Goal: Task Accomplishment & Management: Manage account settings

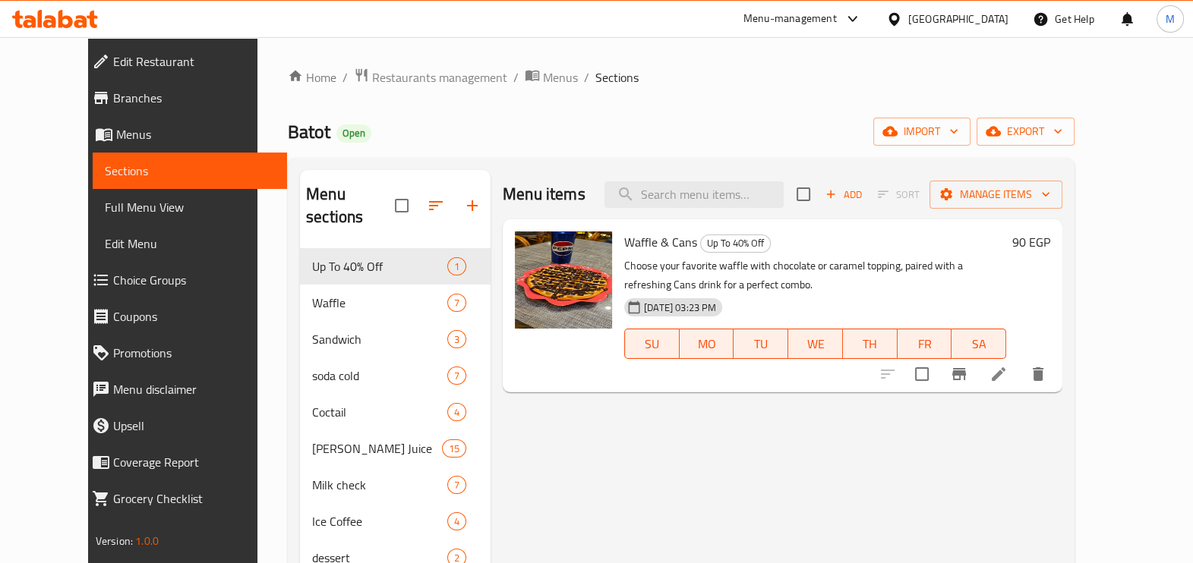
click at [72, 25] on icon at bounding box center [55, 19] width 86 height 18
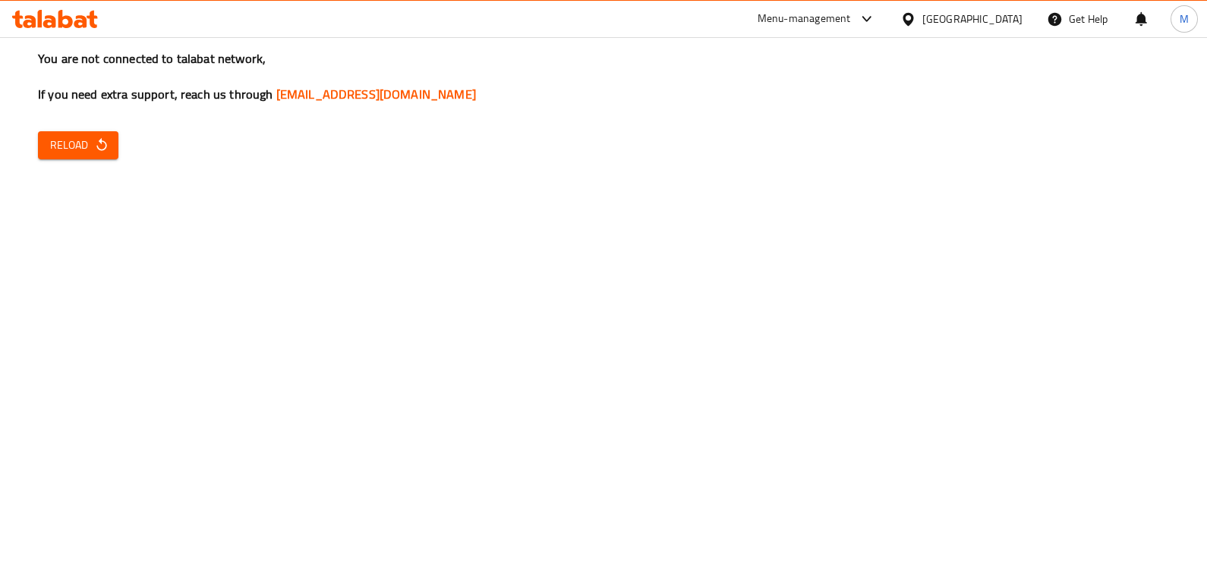
click at [84, 144] on span "Reload" at bounding box center [78, 145] width 56 height 19
click at [1071, 359] on div "You are not connected to talabat network, If you need extra support, reach us t…" at bounding box center [603, 281] width 1207 height 563
click at [77, 142] on span "Reload" at bounding box center [78, 145] width 56 height 19
click at [97, 147] on icon "button" at bounding box center [101, 144] width 10 height 13
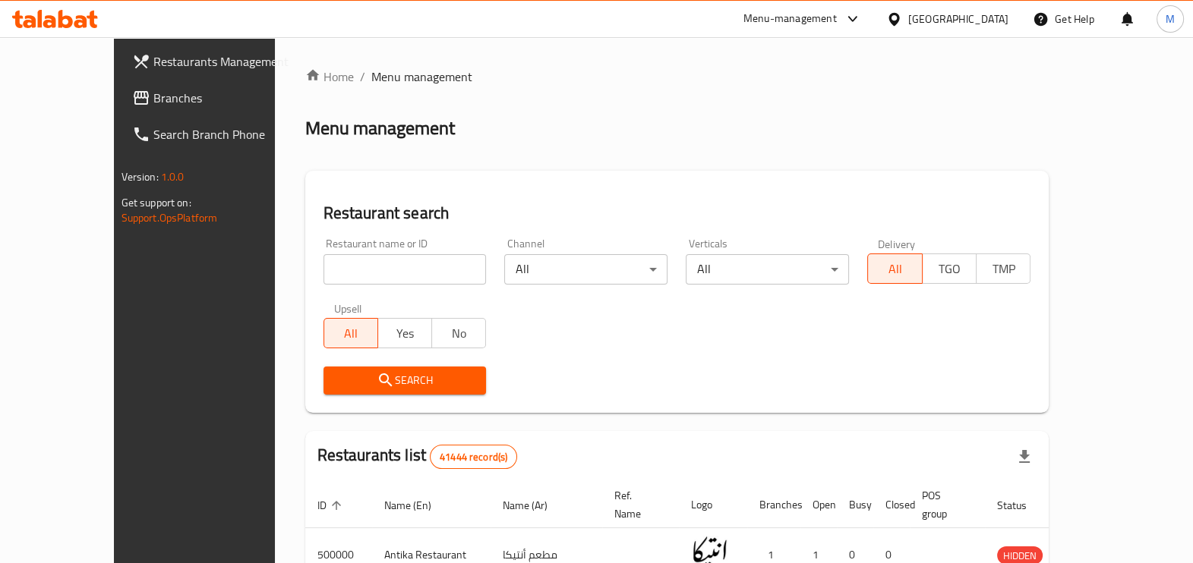
click at [323, 263] on input "search" at bounding box center [404, 269] width 163 height 30
paste input "703579"
type input "703579"
click button "Search" at bounding box center [404, 381] width 163 height 28
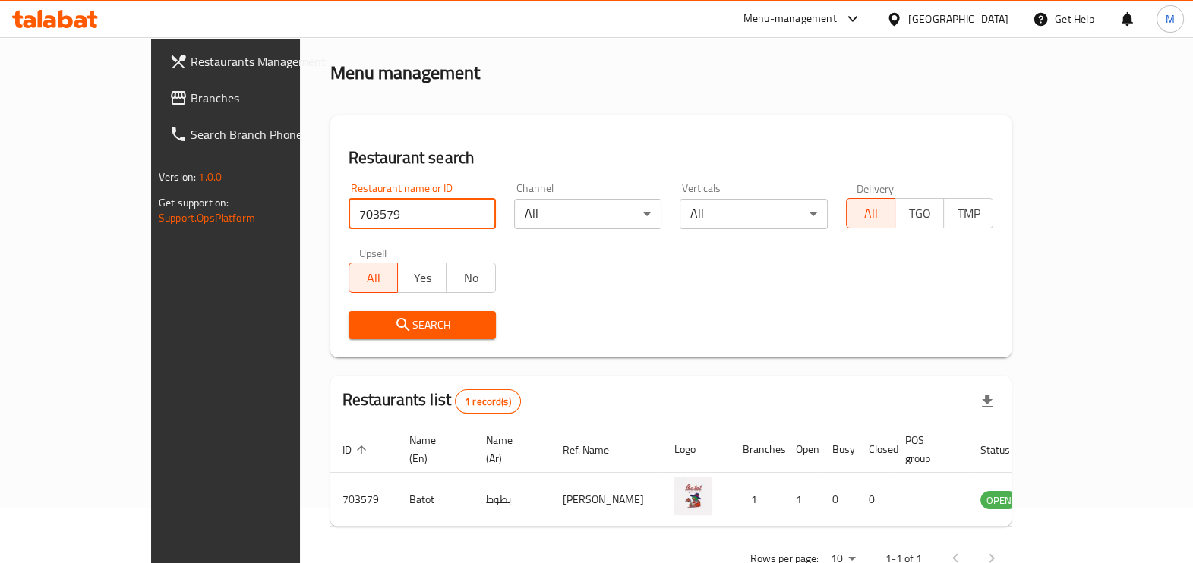
scroll to position [83, 0]
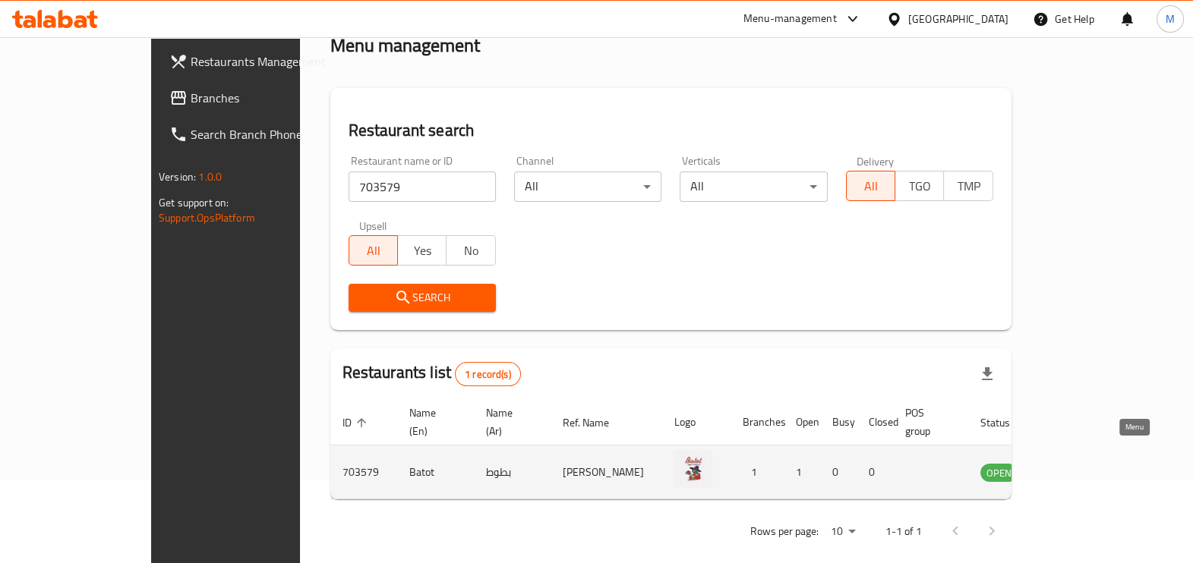
click at [1078, 463] on icon "enhanced table" at bounding box center [1069, 472] width 18 height 18
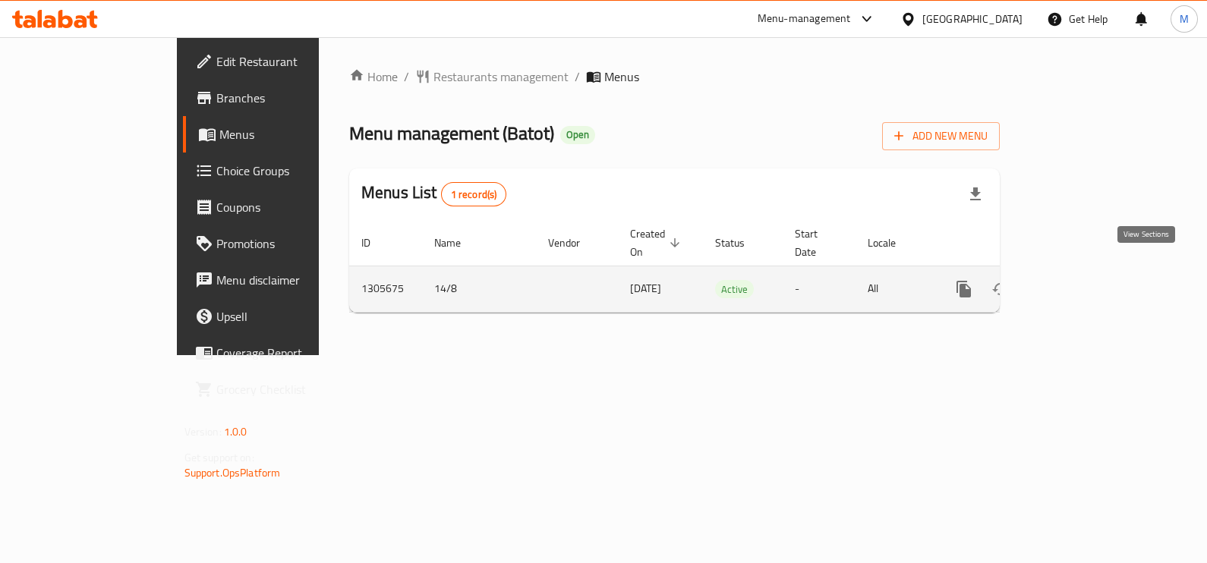
click at [1092, 271] on link "enhanced table" at bounding box center [1073, 289] width 36 height 36
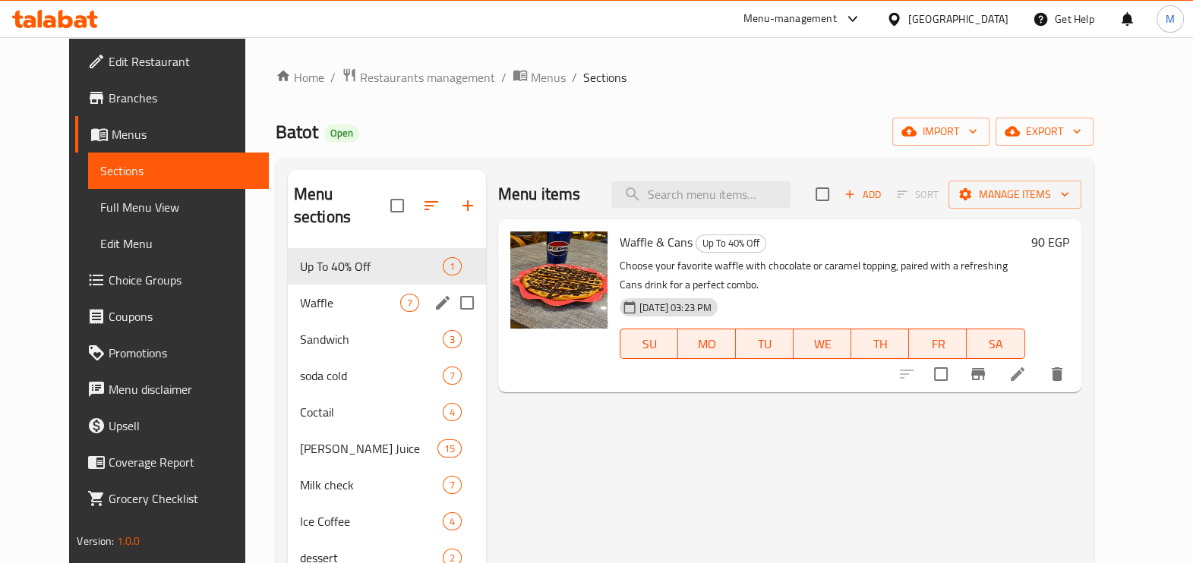
click at [315, 285] on div "Waffle 7" at bounding box center [387, 303] width 198 height 36
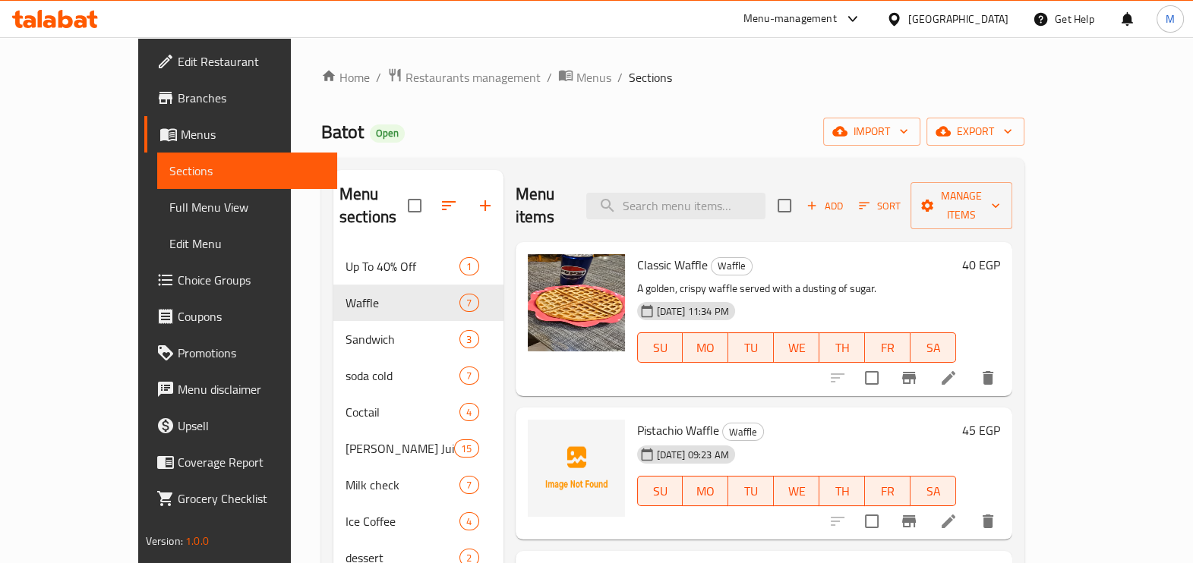
click at [623, 96] on div "Home / Restaurants management / Menus / Sections [PERSON_NAME] Open import expo…" at bounding box center [672, 441] width 703 height 746
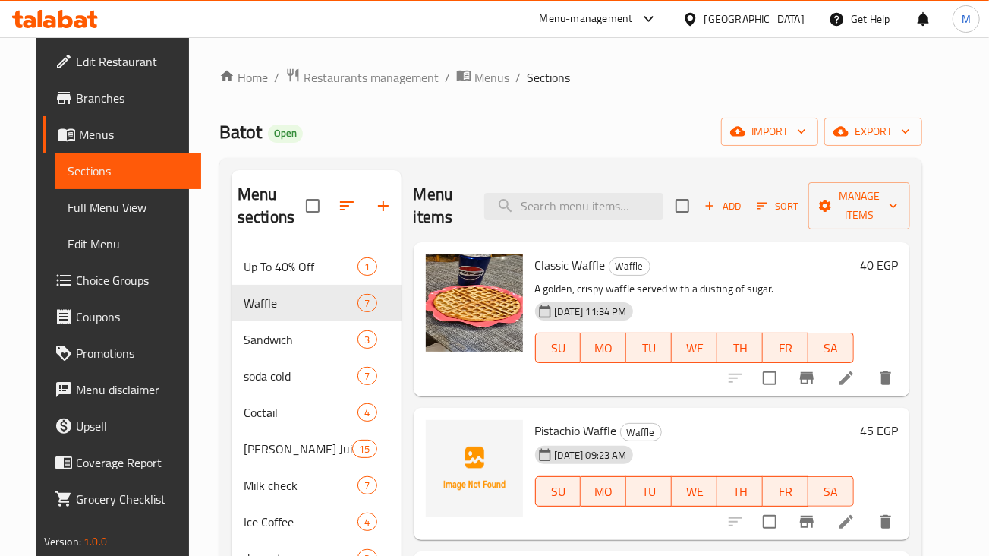
click at [814, 383] on icon "Branch-specific-item" at bounding box center [807, 378] width 14 height 12
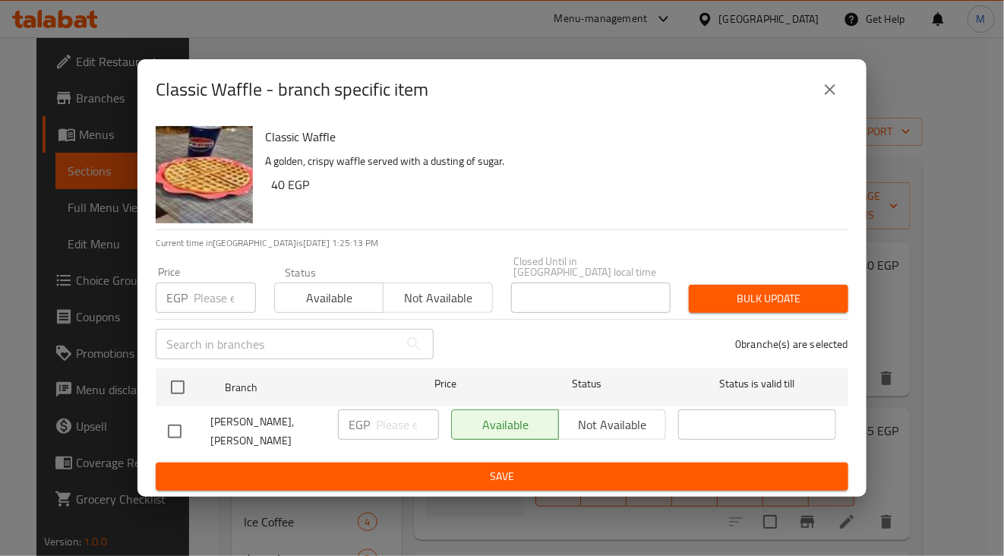
click at [209, 310] on input "number" at bounding box center [225, 297] width 62 height 30
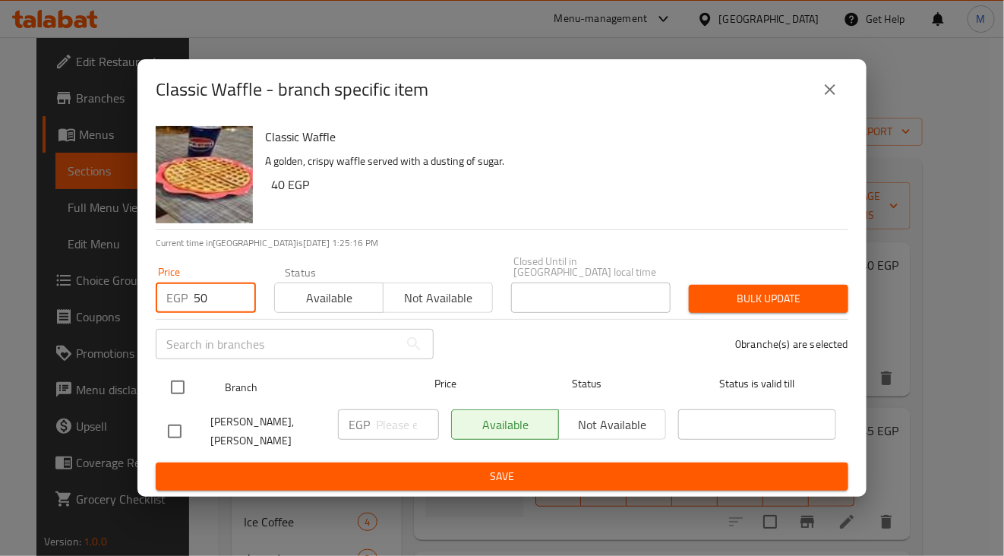
type input "50"
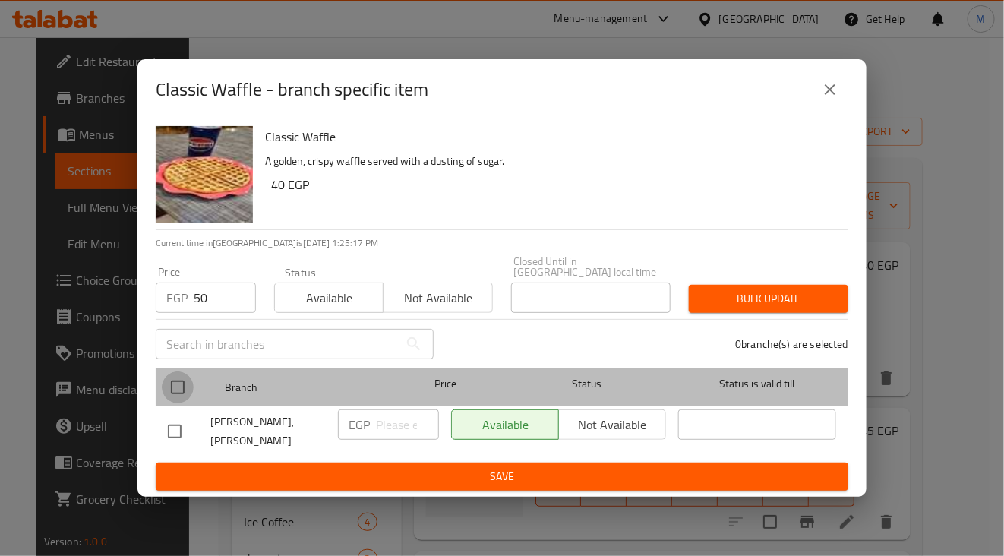
click at [178, 390] on input "checkbox" at bounding box center [178, 387] width 32 height 32
checkbox input "true"
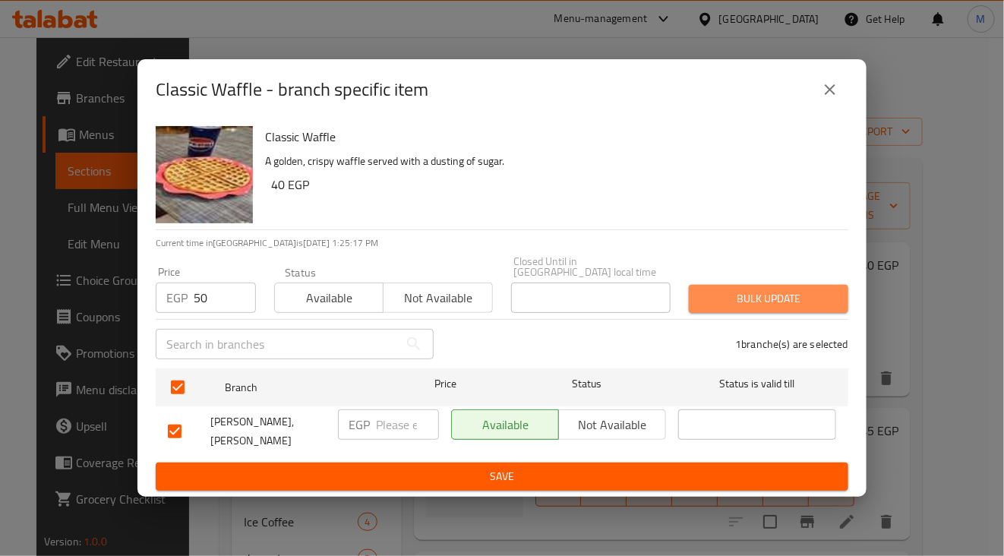
click at [714, 304] on span "Bulk update" at bounding box center [768, 298] width 135 height 19
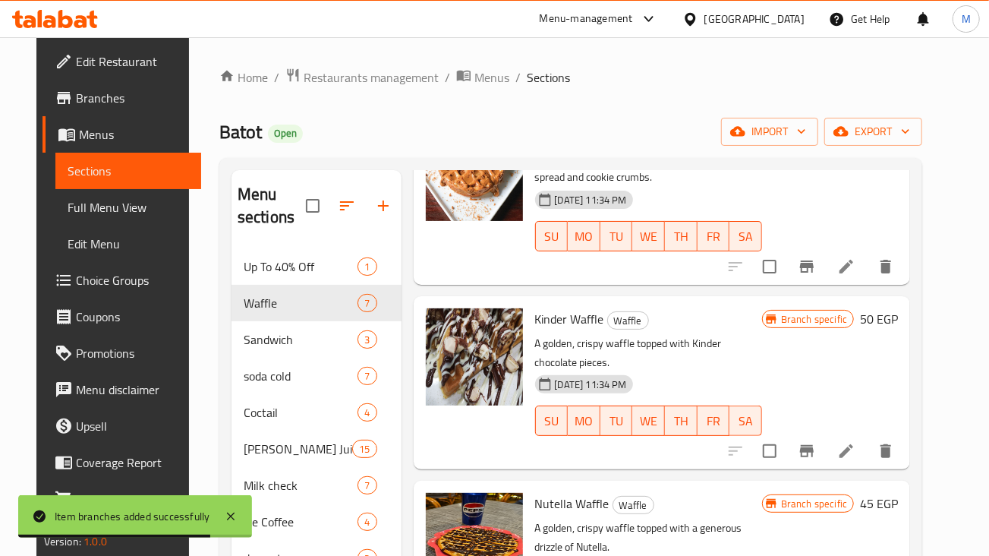
scroll to position [189, 0]
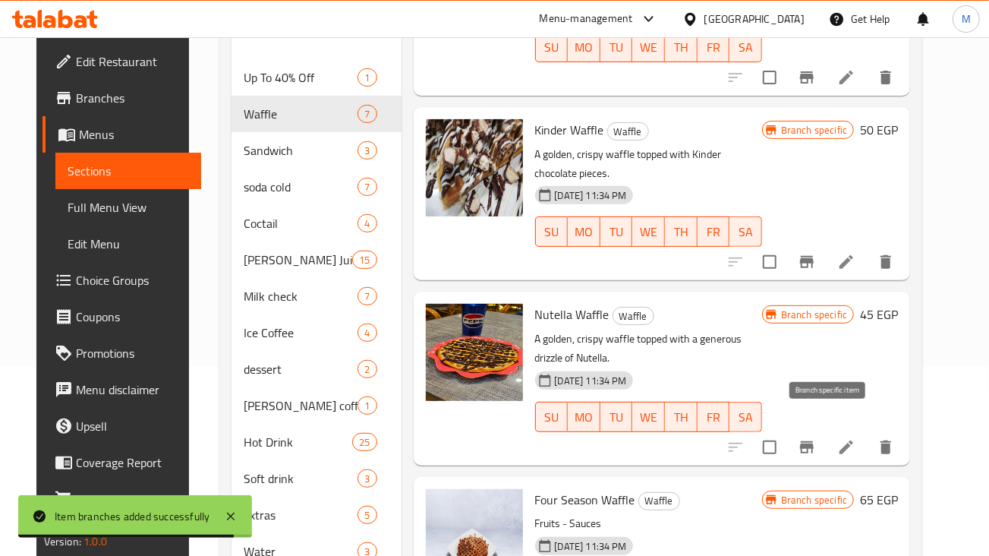
click at [824, 429] on button "Branch-specific-item" at bounding box center [807, 447] width 36 height 36
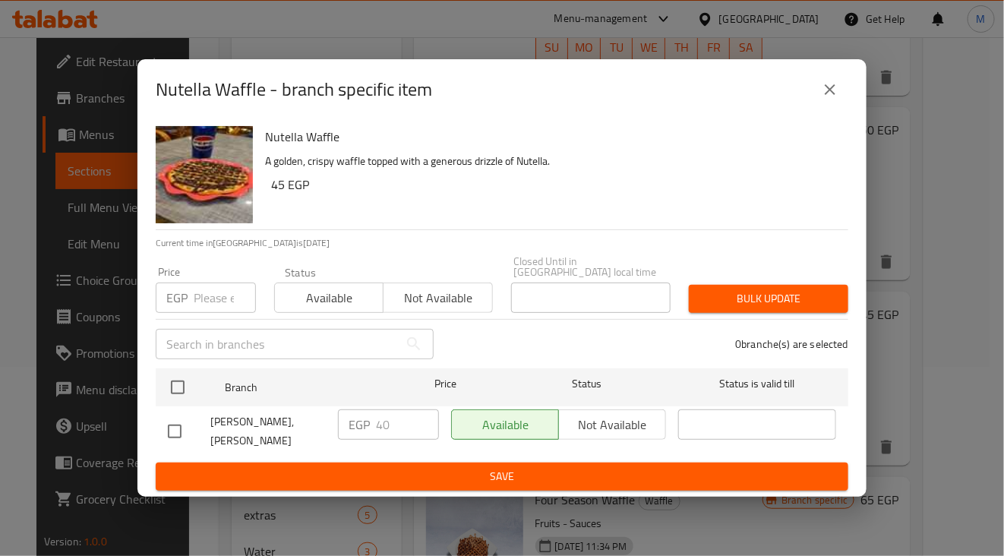
click at [219, 307] on input "number" at bounding box center [225, 297] width 62 height 30
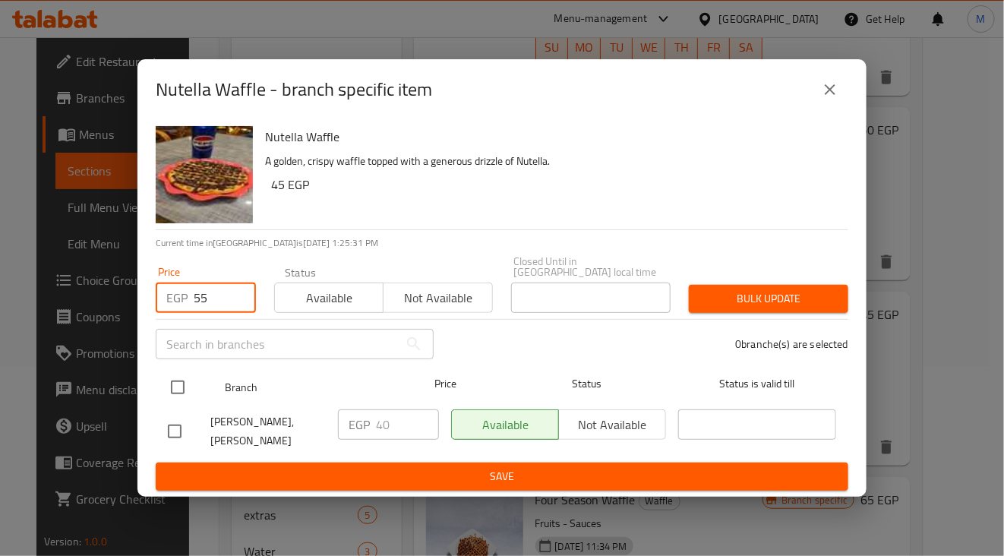
type input "55"
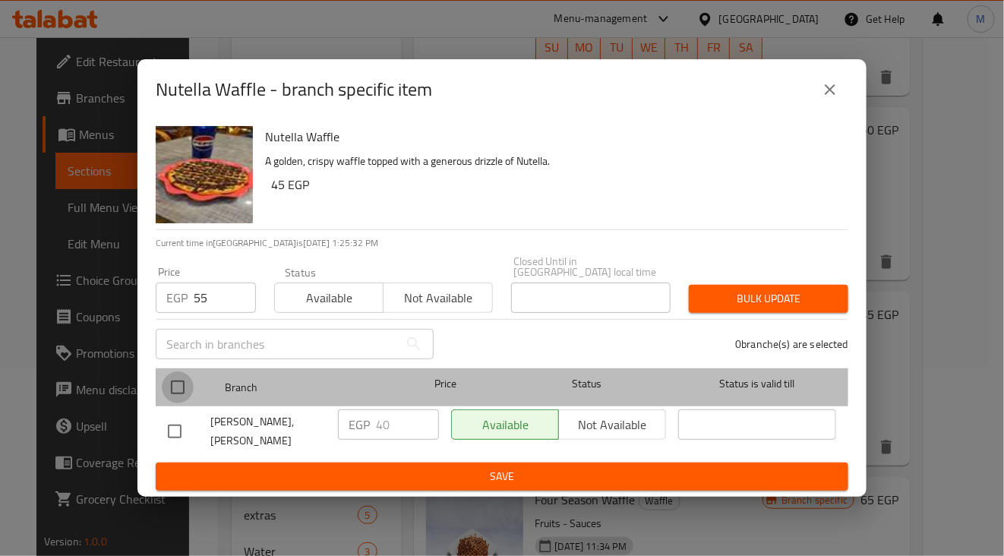
click at [171, 396] on input "checkbox" at bounding box center [178, 387] width 32 height 32
checkbox input "true"
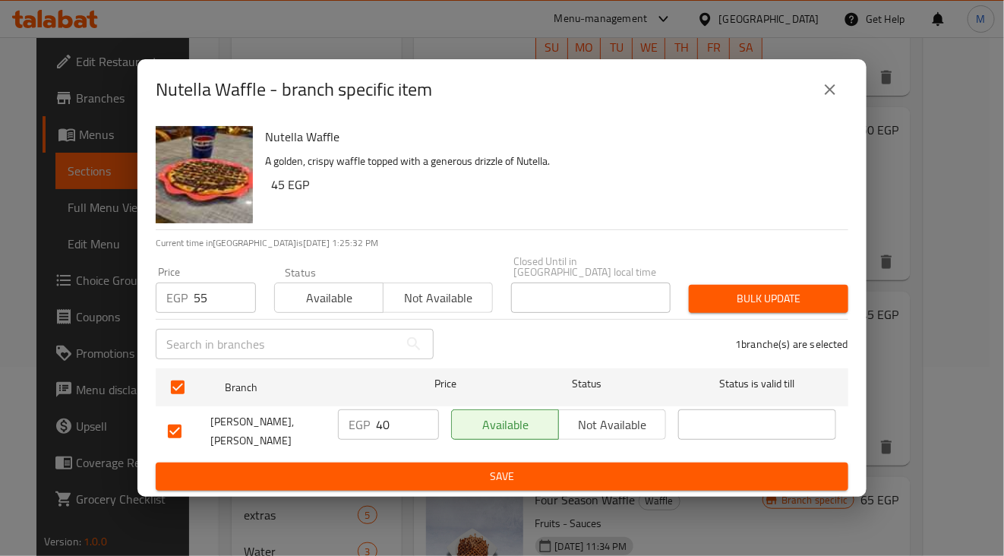
click at [717, 298] on span "Bulk update" at bounding box center [768, 298] width 135 height 19
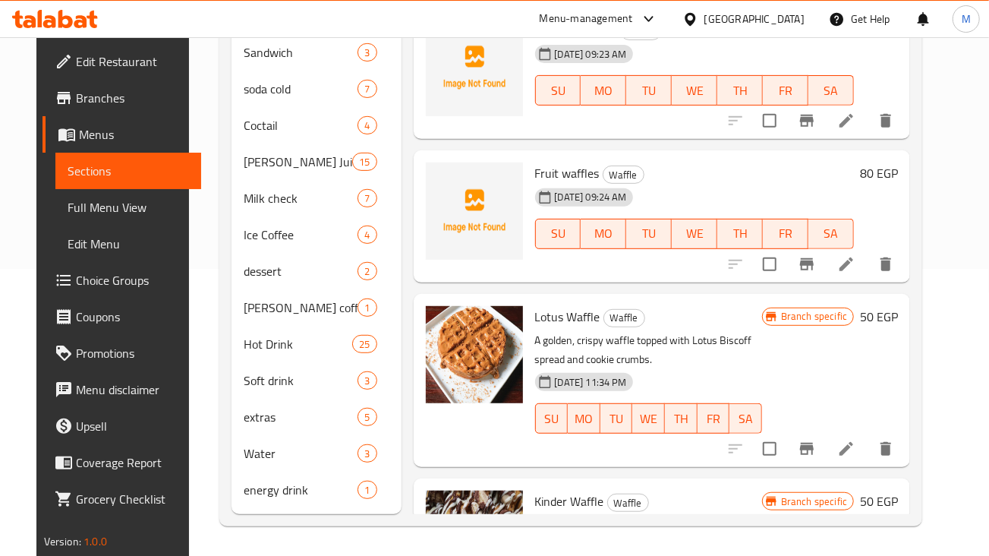
scroll to position [128, 0]
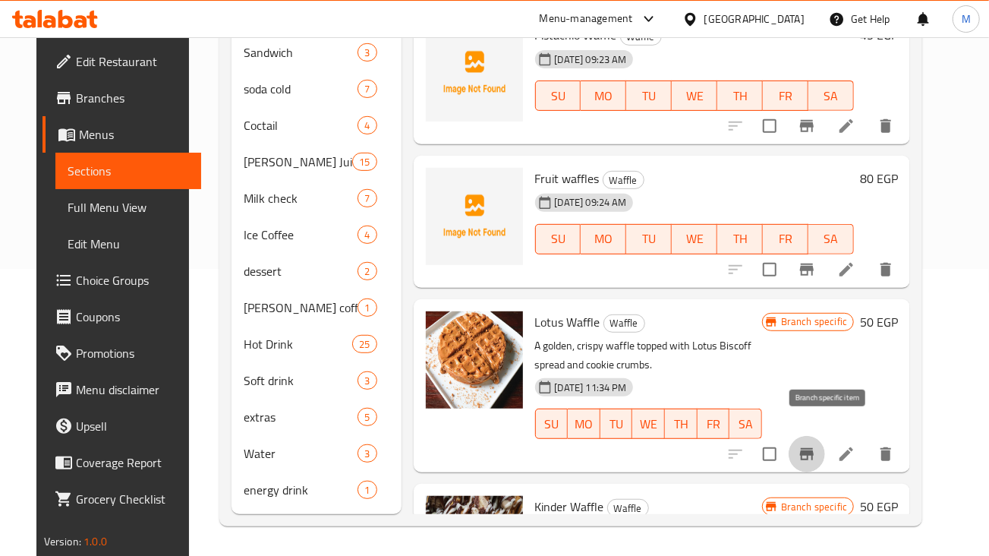
click at [814, 448] on icon "Branch-specific-item" at bounding box center [807, 454] width 14 height 12
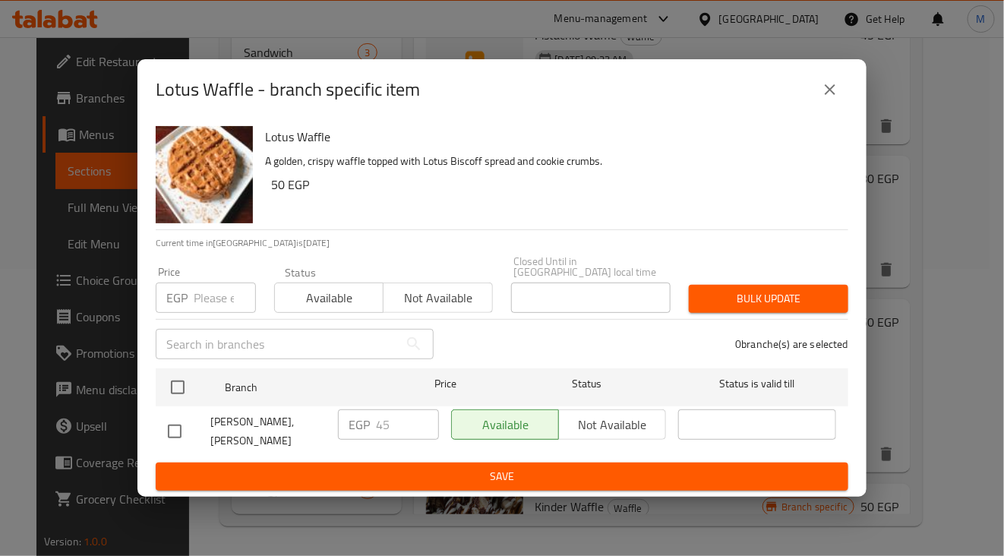
click at [209, 304] on input "number" at bounding box center [225, 297] width 62 height 30
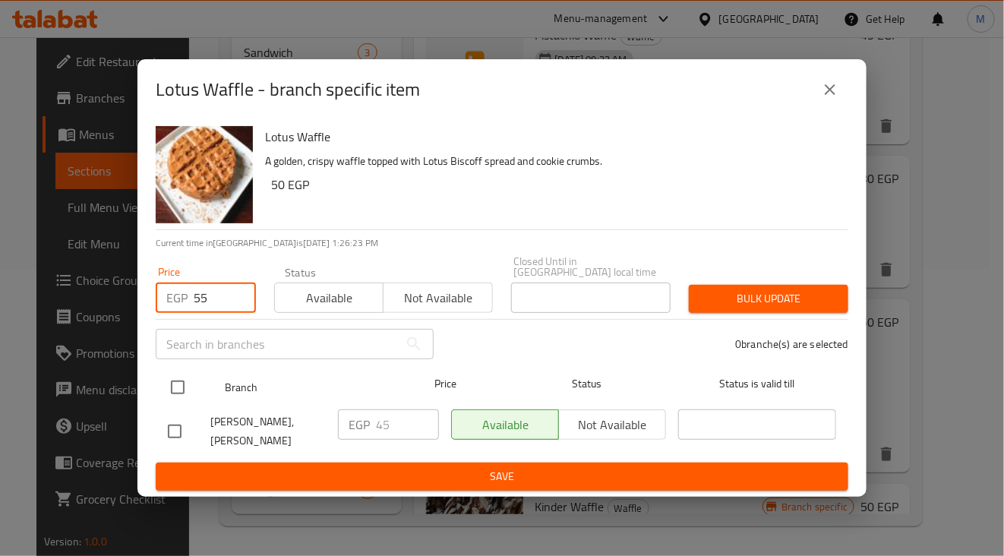
type input "55"
click at [180, 394] on input "checkbox" at bounding box center [178, 387] width 32 height 32
checkbox input "true"
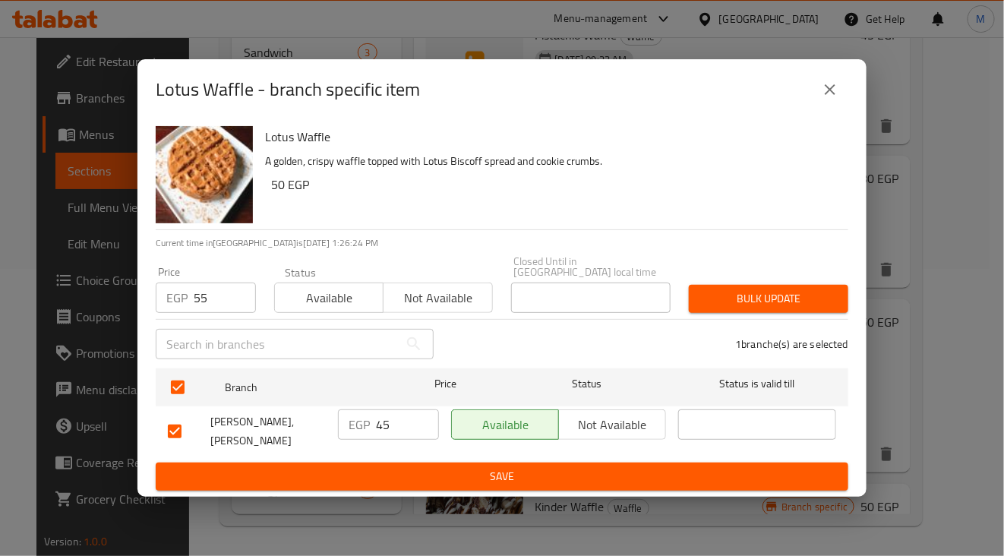
click at [733, 286] on button "Bulk update" at bounding box center [768, 299] width 159 height 28
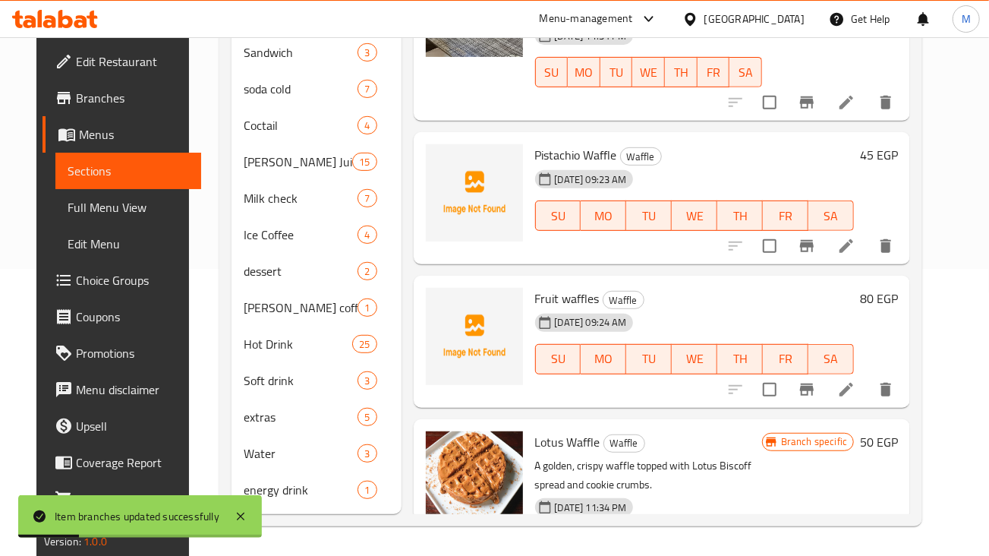
scroll to position [0, 0]
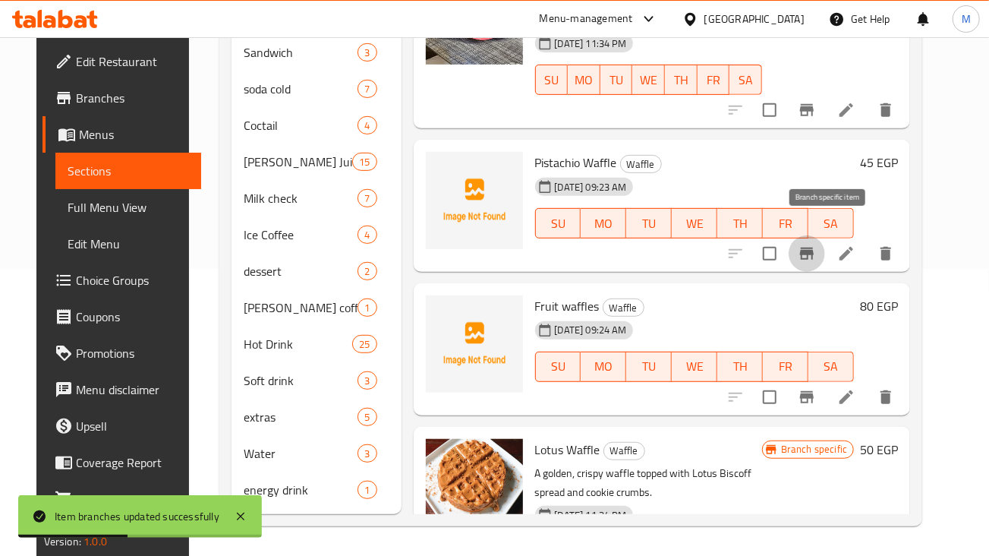
click at [814, 248] on icon "Branch-specific-item" at bounding box center [807, 254] width 14 height 12
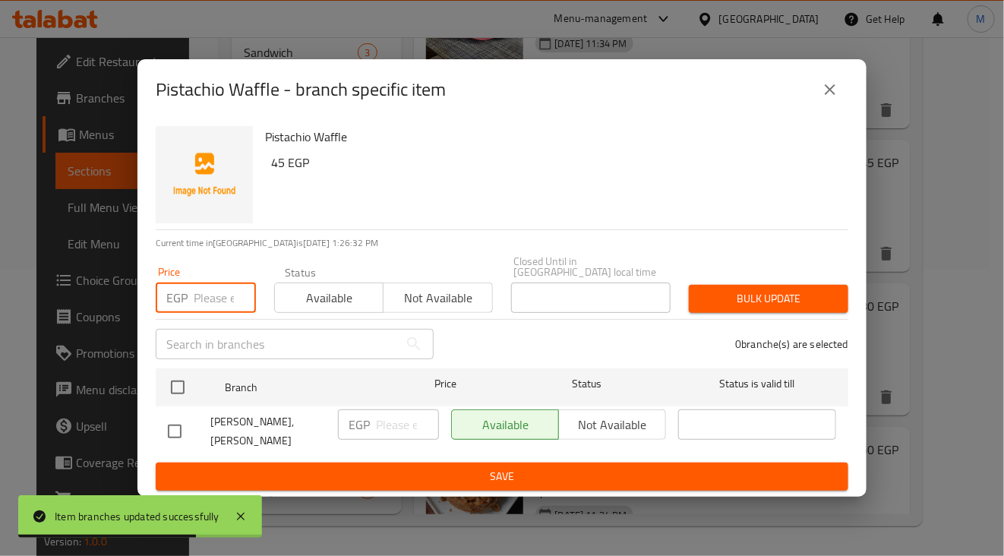
click at [227, 301] on input "number" at bounding box center [225, 297] width 62 height 30
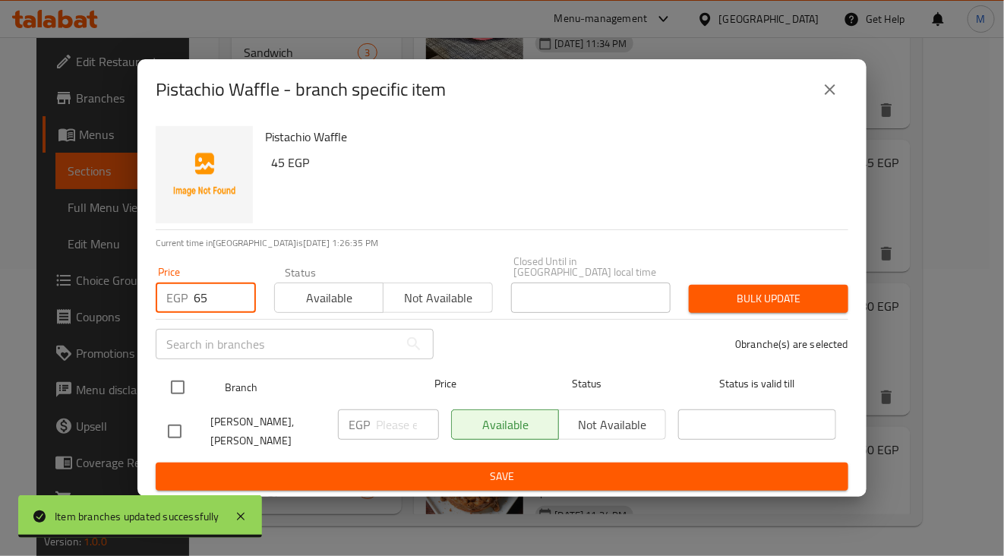
type input "65"
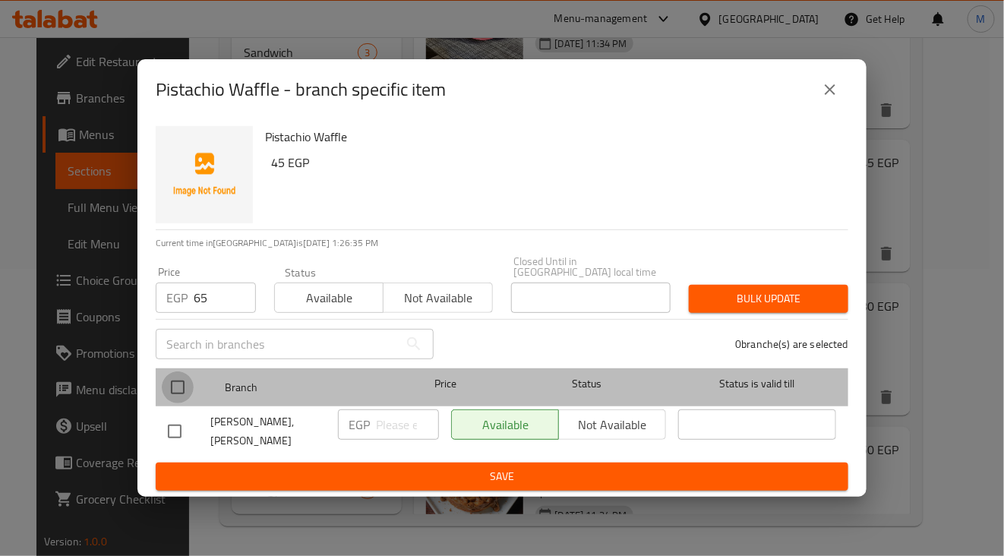
click at [163, 391] on input "checkbox" at bounding box center [178, 387] width 32 height 32
checkbox input "true"
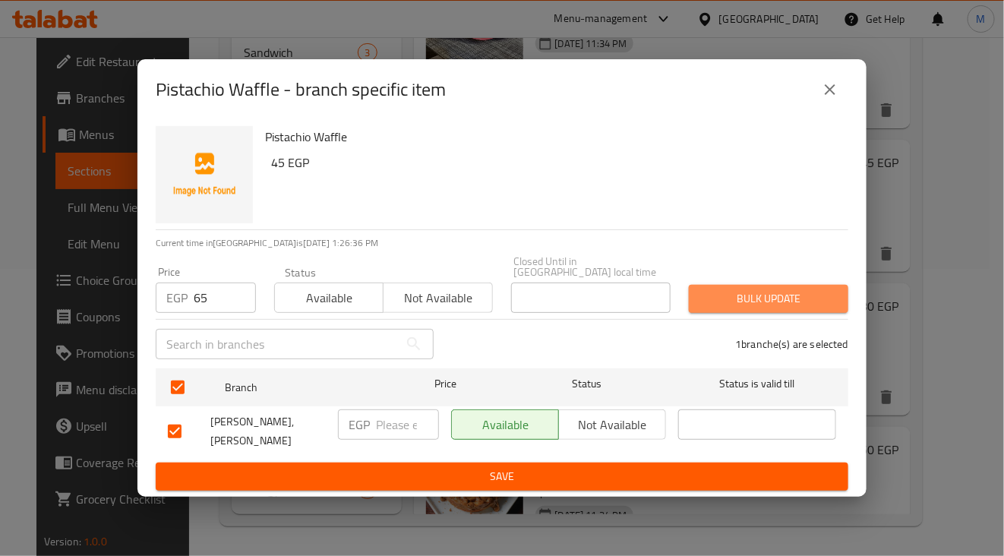
click at [740, 300] on span "Bulk update" at bounding box center [768, 298] width 135 height 19
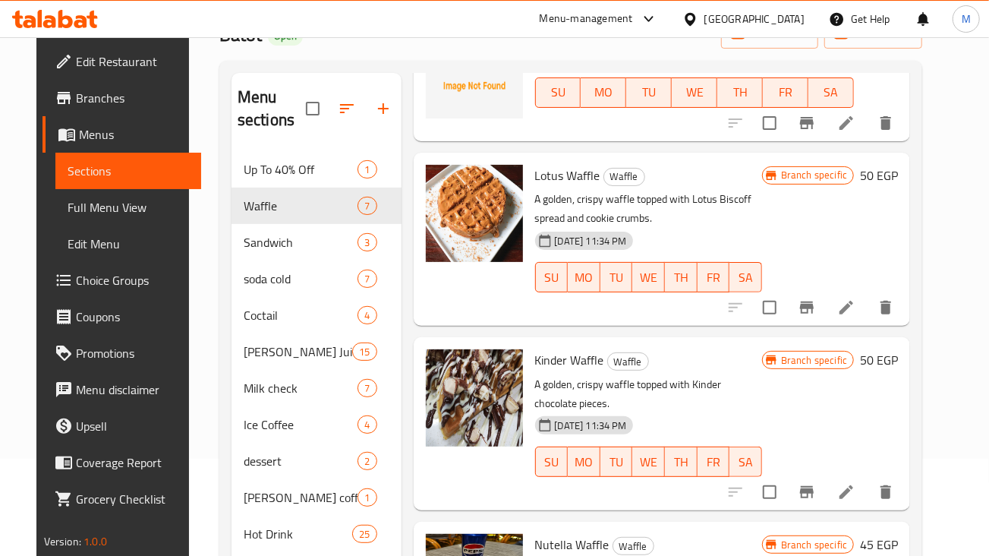
scroll to position [569, 0]
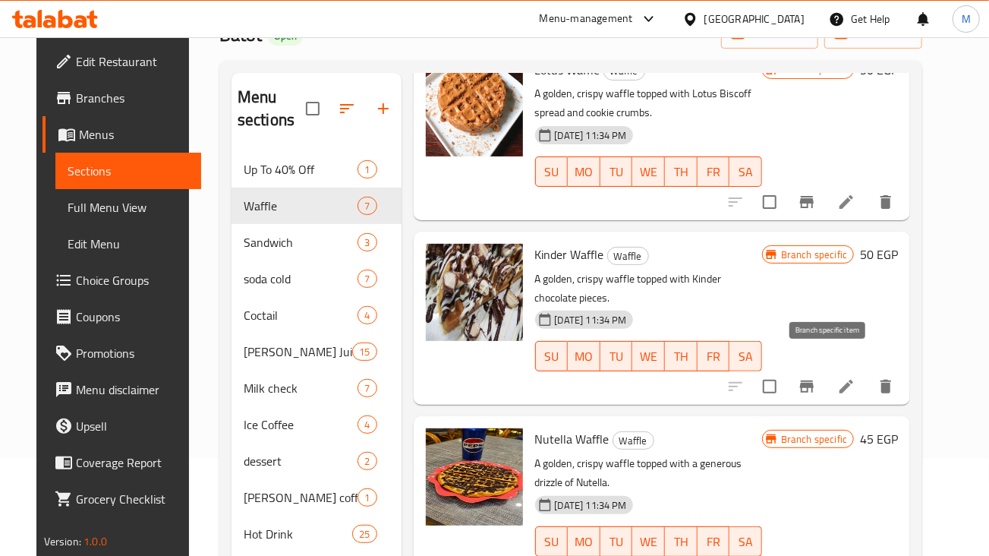
click at [814, 380] on icon "Branch-specific-item" at bounding box center [807, 386] width 14 height 12
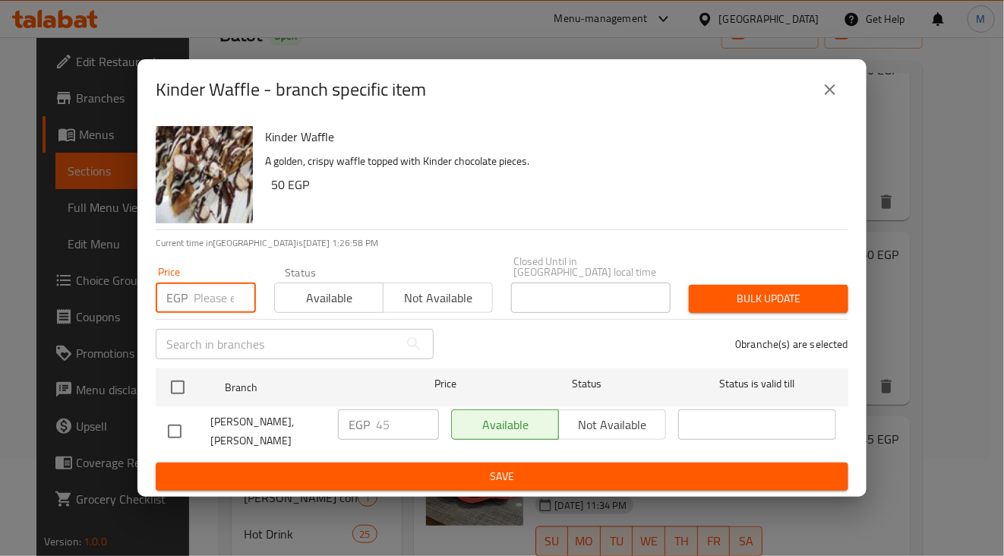
click at [205, 308] on input "number" at bounding box center [225, 297] width 62 height 30
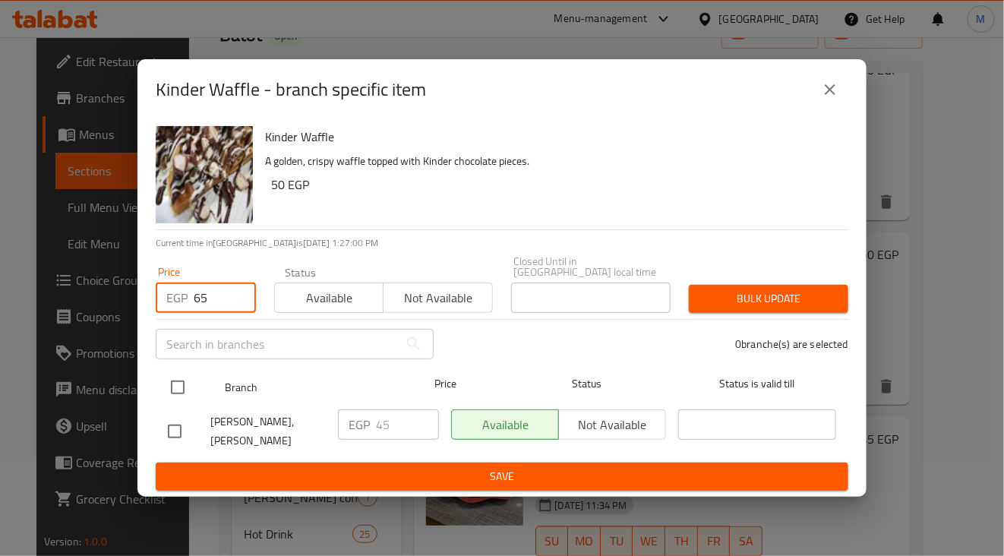
type input "65"
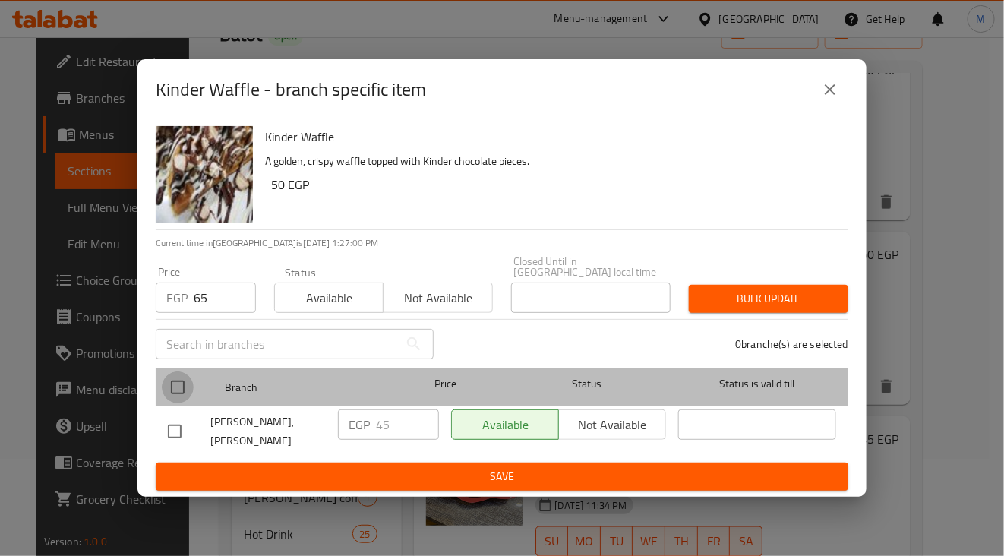
click at [187, 394] on input "checkbox" at bounding box center [178, 387] width 32 height 32
checkbox input "true"
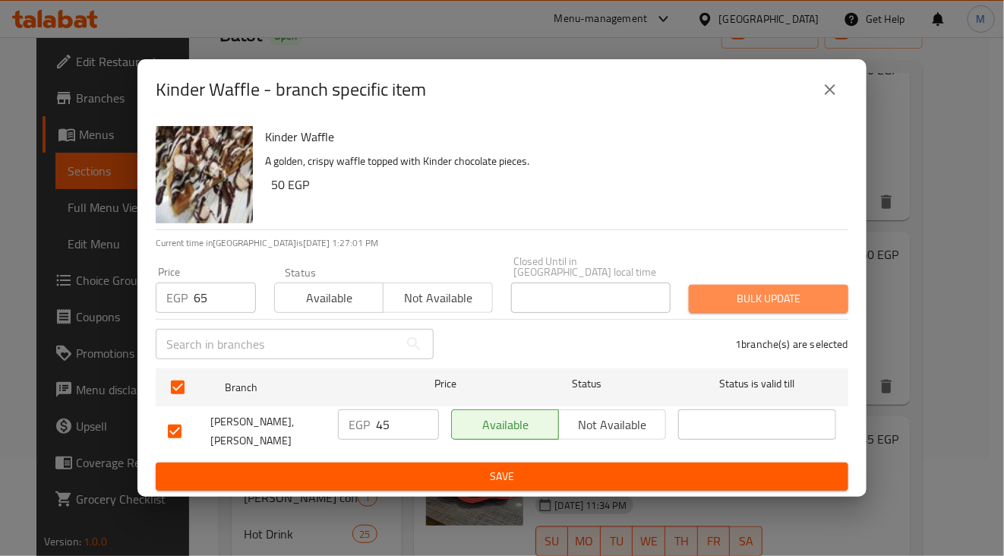
click at [724, 299] on span "Bulk update" at bounding box center [768, 298] width 135 height 19
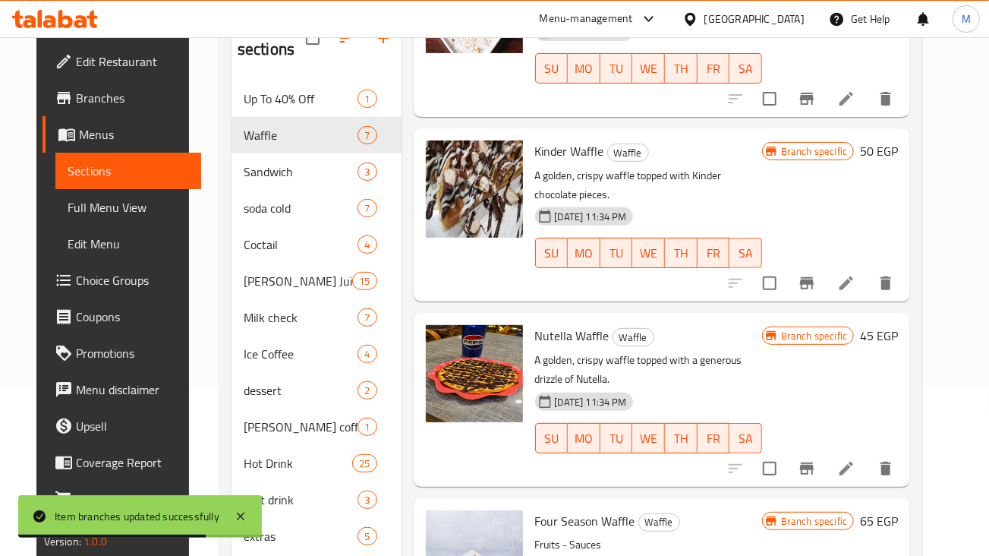
scroll to position [287, 0]
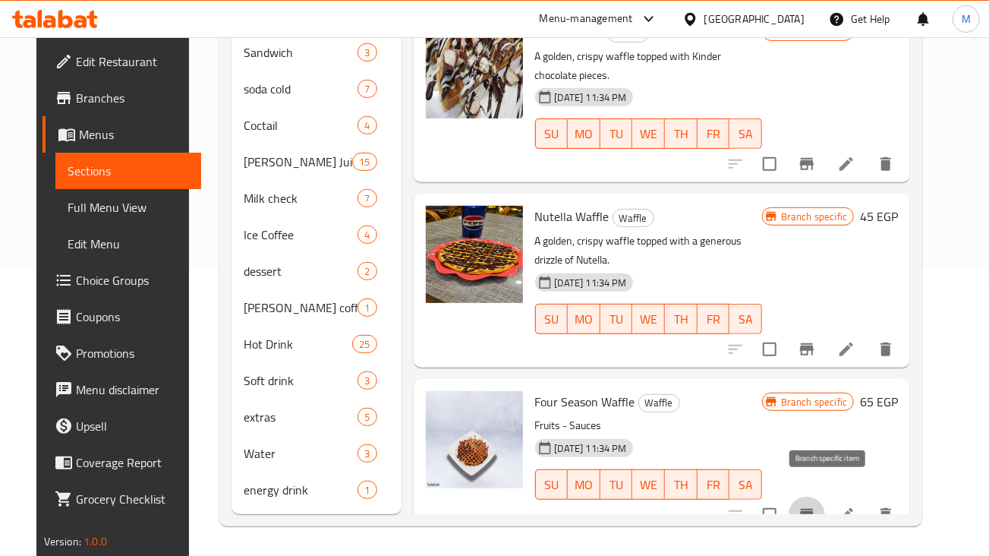
click at [816, 506] on icon "Branch-specific-item" at bounding box center [807, 515] width 18 height 18
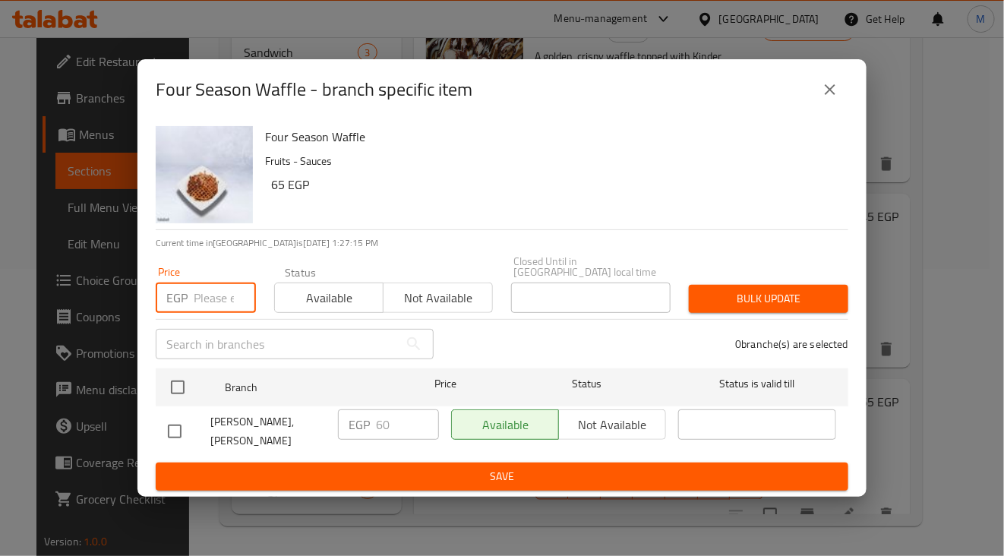
click at [205, 305] on input "number" at bounding box center [225, 297] width 62 height 30
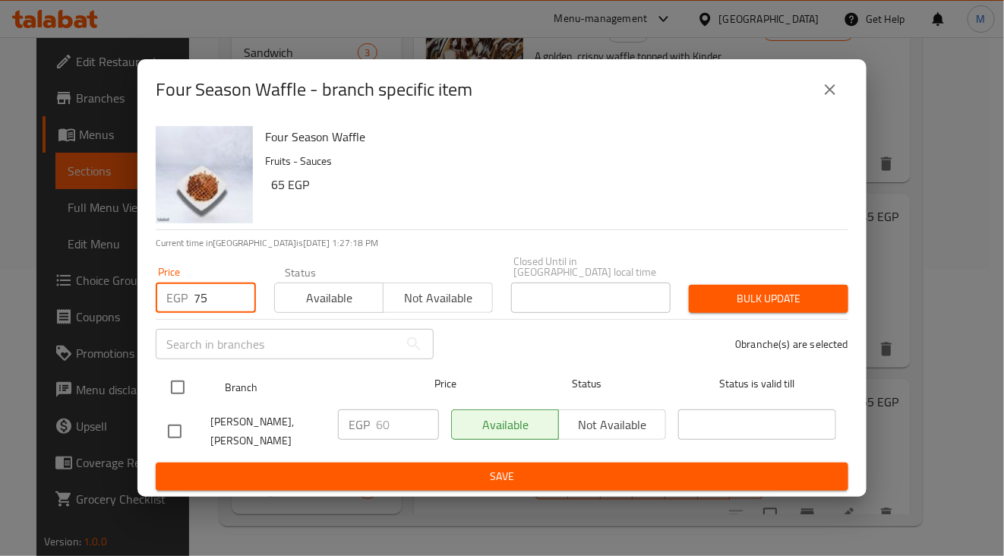
type input "75"
click at [177, 393] on input "checkbox" at bounding box center [178, 387] width 32 height 32
checkbox input "true"
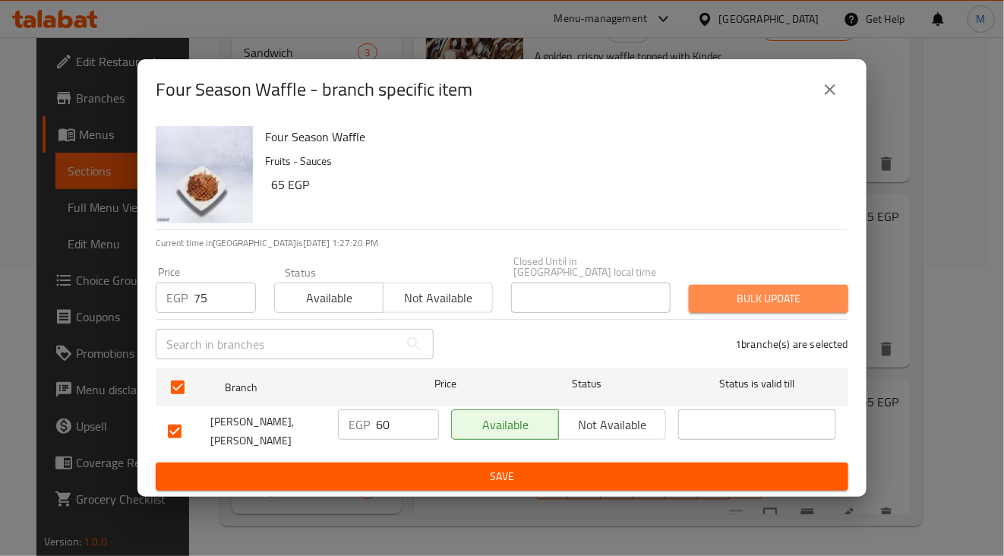
click at [752, 297] on span "Bulk update" at bounding box center [768, 298] width 135 height 19
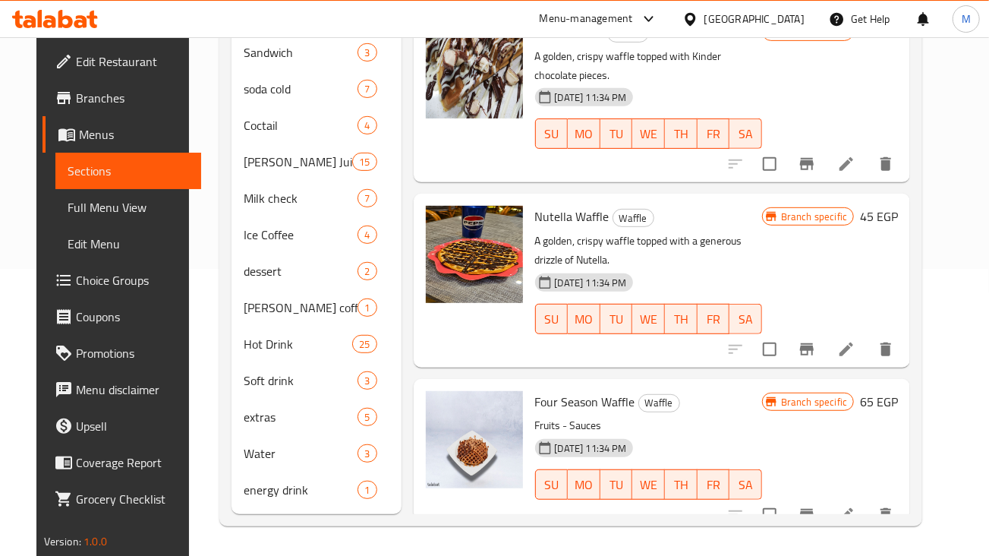
click at [821, 233] on div "Branch specific 45 EGP" at bounding box center [830, 280] width 136 height 149
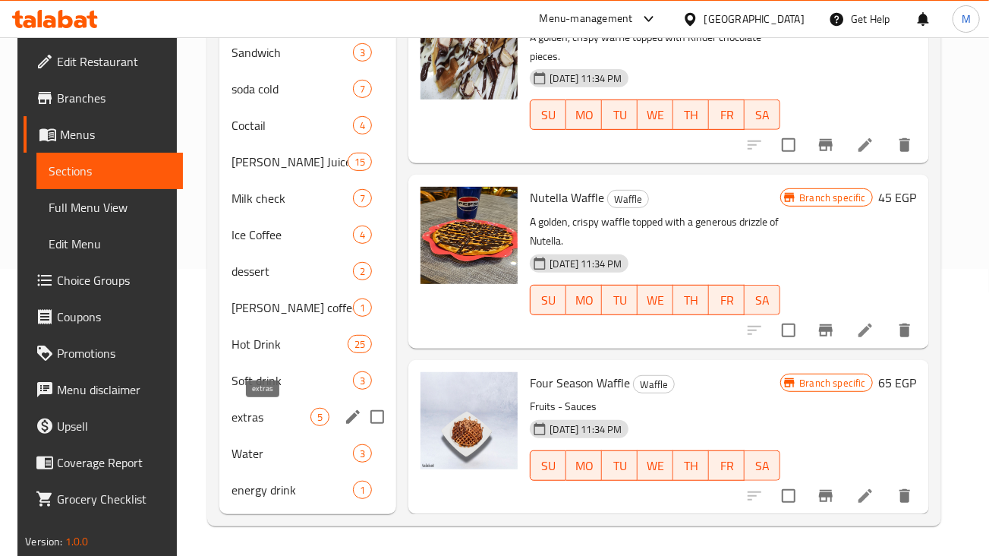
click at [296, 418] on span "extras" at bounding box center [272, 417] width 80 height 18
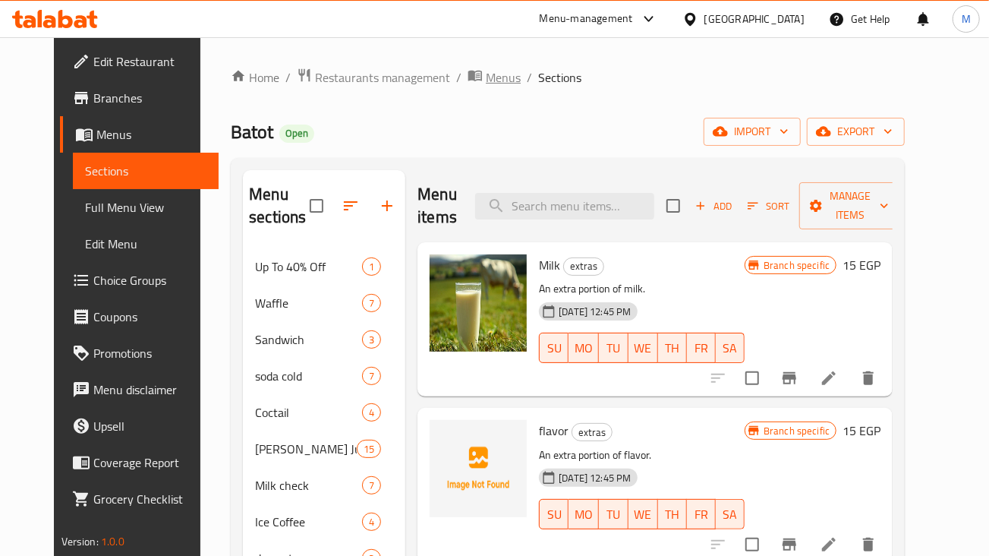
click at [486, 80] on span "Menus" at bounding box center [503, 77] width 35 height 18
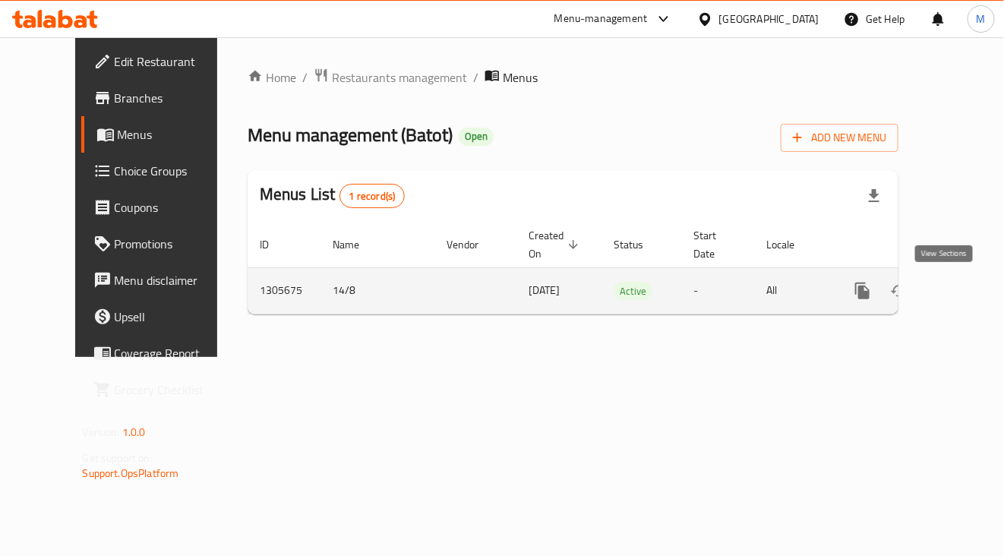
click at [963, 296] on icon "enhanced table" at bounding box center [972, 291] width 18 height 18
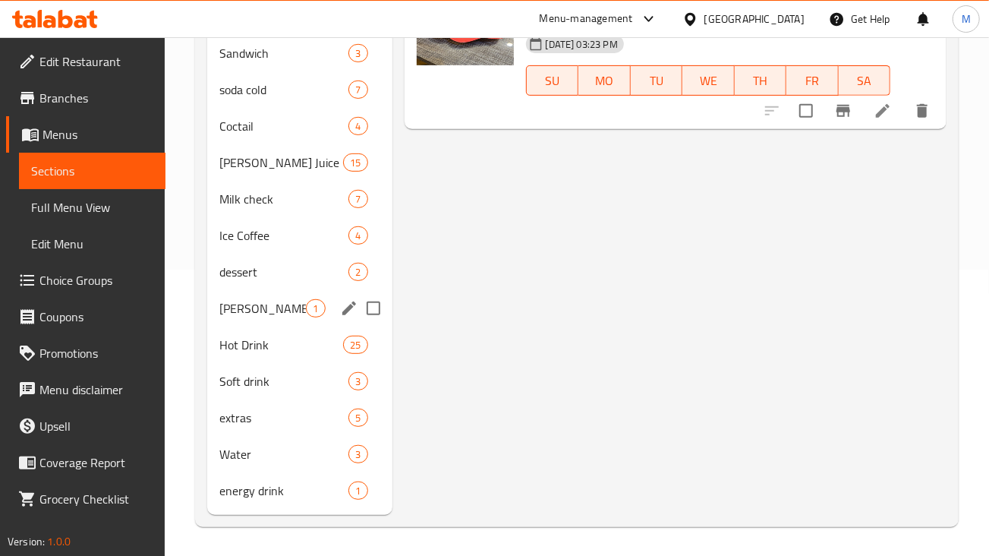
scroll to position [287, 0]
click at [270, 409] on span "extras" at bounding box center [262, 417] width 87 height 18
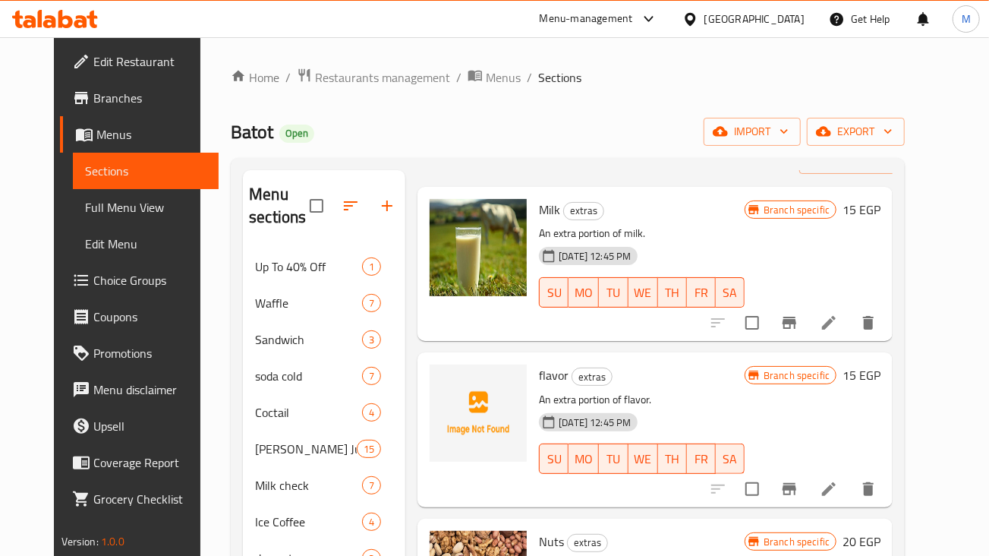
scroll to position [189, 0]
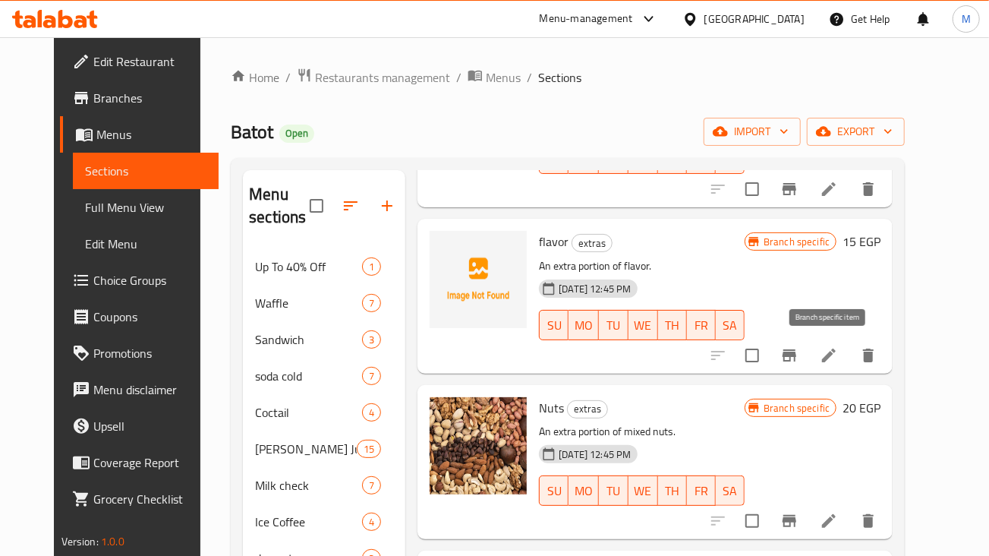
click at [796, 351] on icon "Branch-specific-item" at bounding box center [790, 355] width 14 height 12
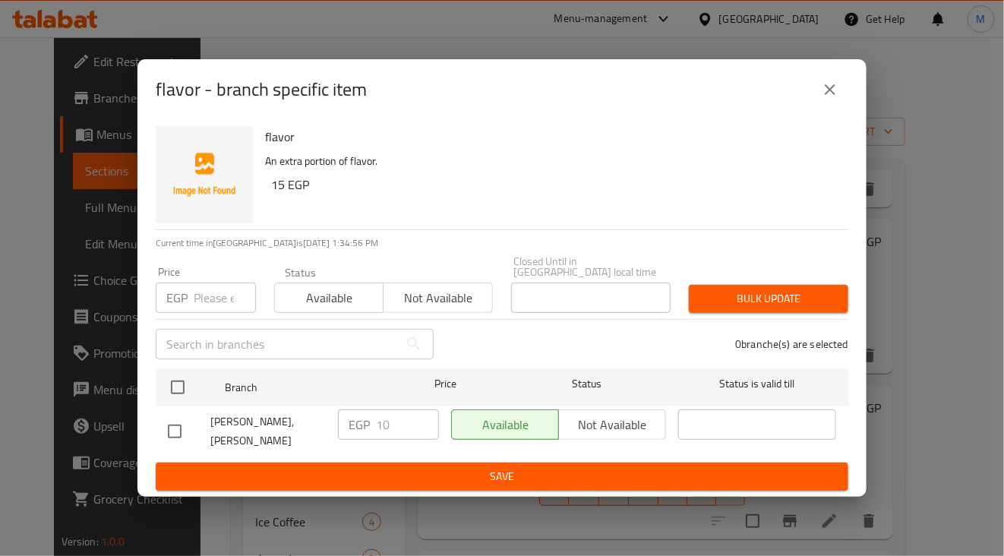
click at [209, 307] on input "number" at bounding box center [225, 297] width 62 height 30
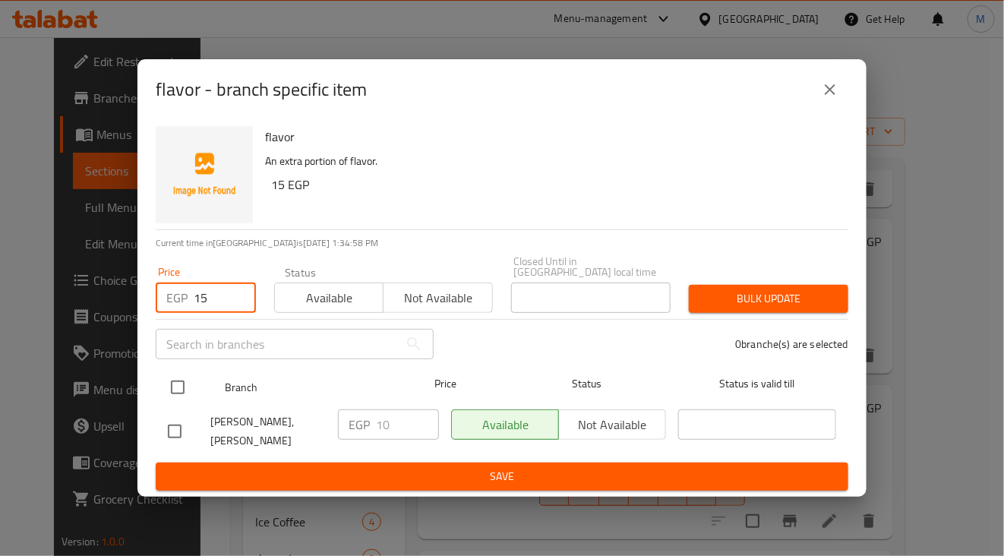
type input "15"
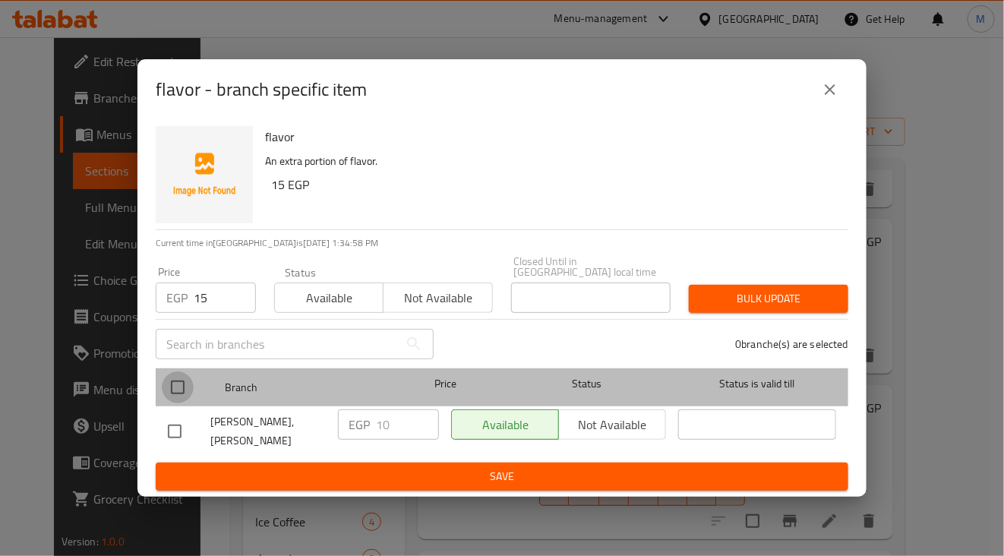
click at [187, 387] on input "checkbox" at bounding box center [178, 387] width 32 height 32
checkbox input "true"
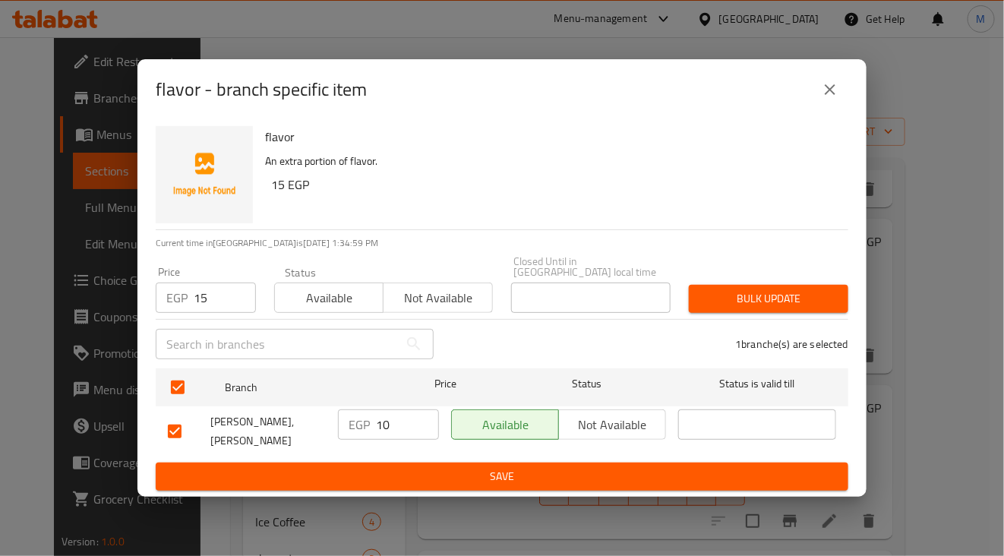
click at [769, 317] on div "1 branche(s) are selected" at bounding box center [650, 344] width 415 height 55
click at [774, 313] on button "Bulk update" at bounding box center [768, 299] width 159 height 28
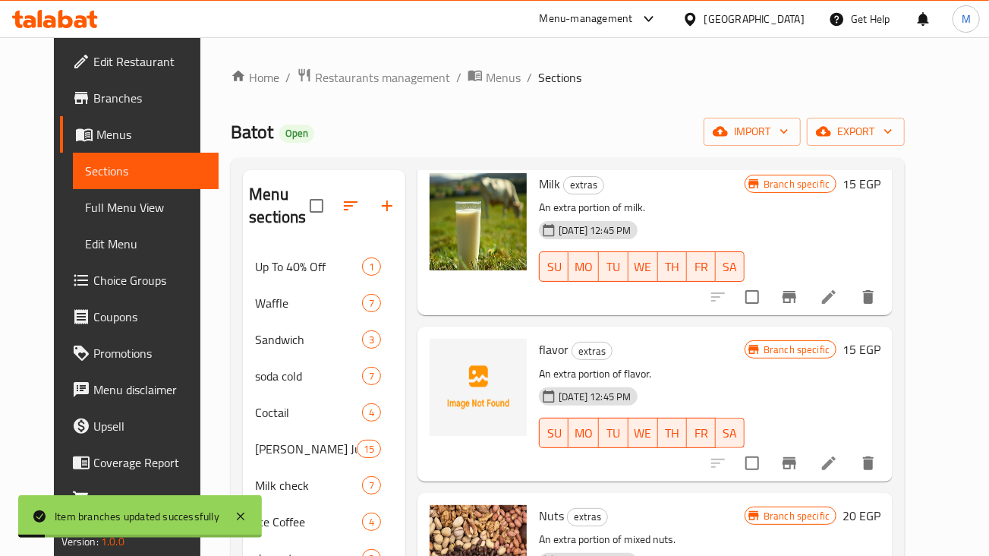
scroll to position [0, 0]
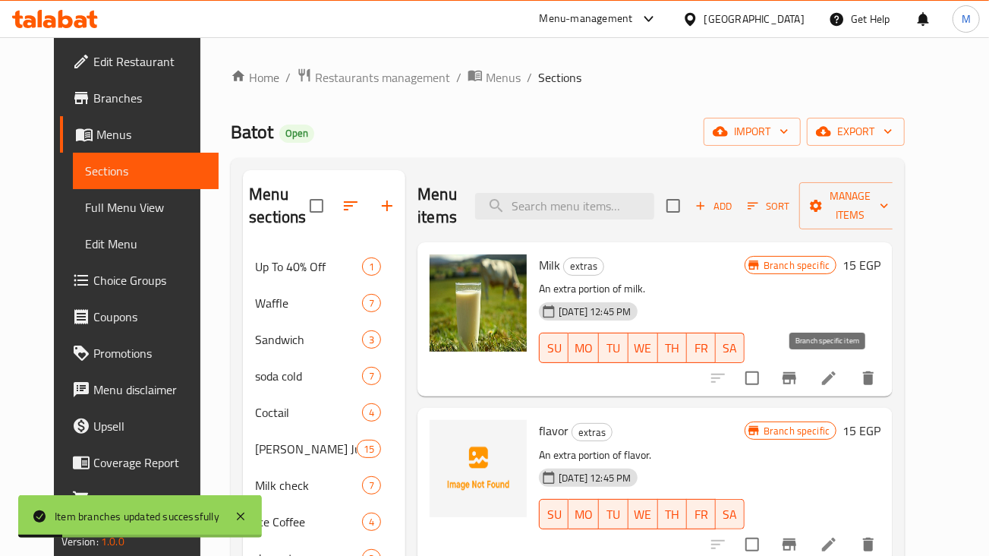
click at [808, 386] on button "Branch-specific-item" at bounding box center [789, 378] width 36 height 36
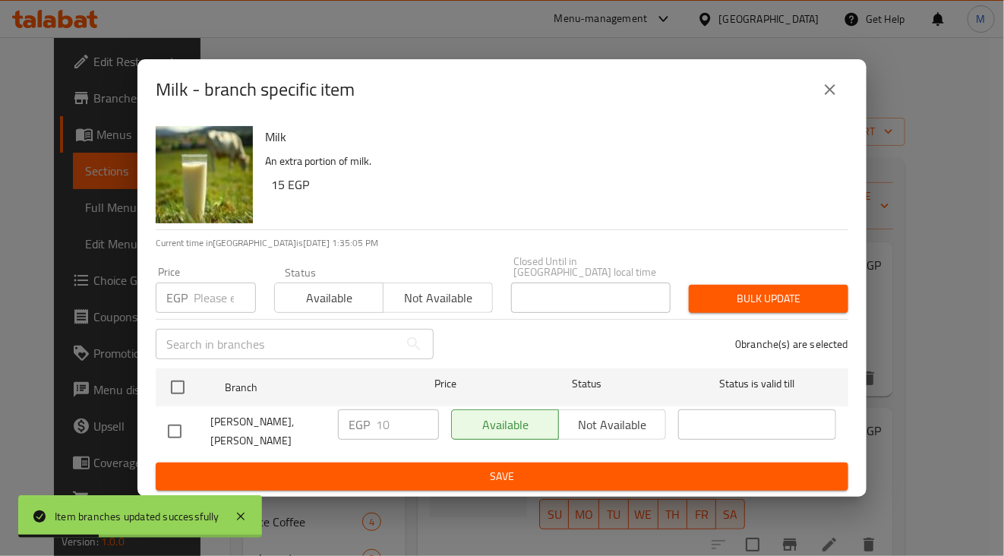
click at [198, 304] on input "number" at bounding box center [225, 297] width 62 height 30
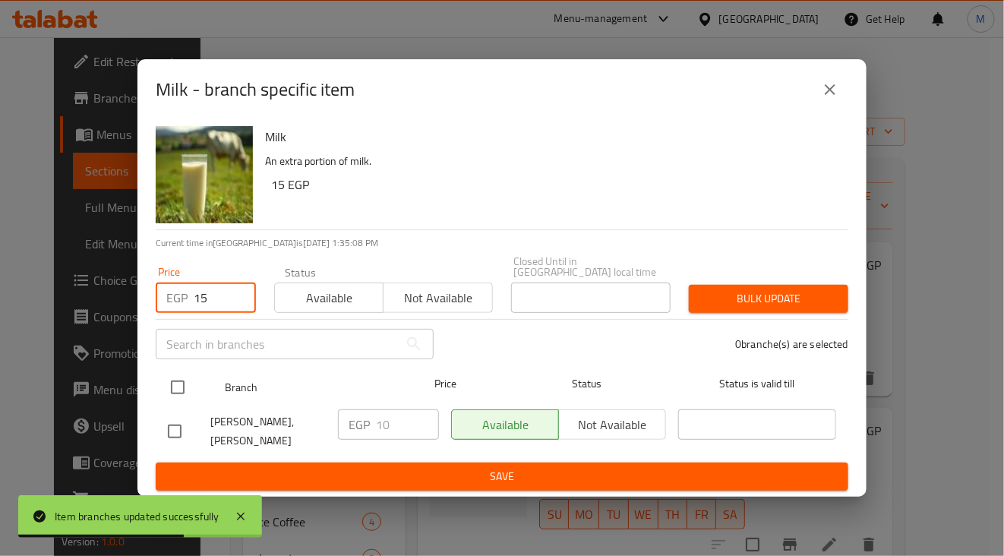
type input "15"
click at [172, 392] on input "checkbox" at bounding box center [178, 387] width 32 height 32
checkbox input "true"
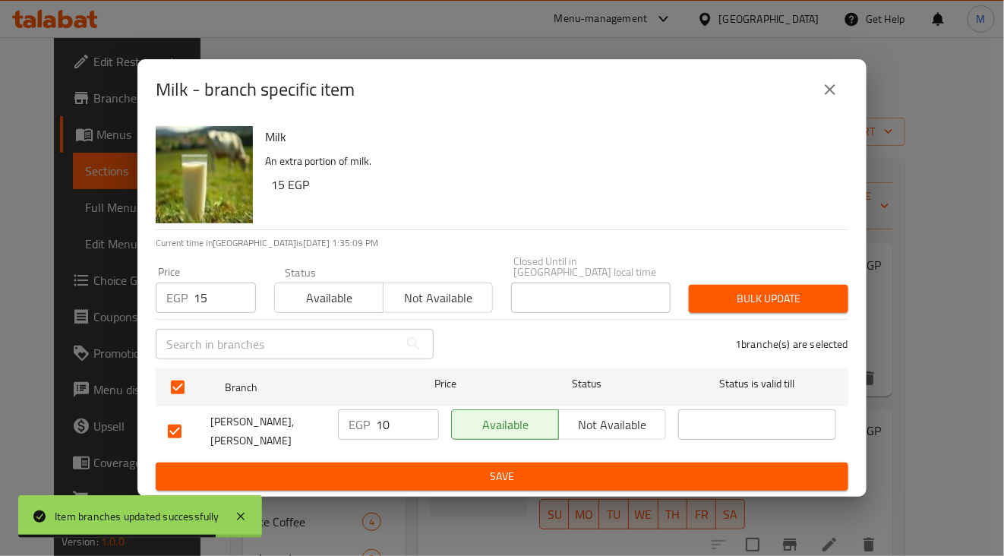
click at [824, 304] on span "Bulk update" at bounding box center [768, 298] width 135 height 19
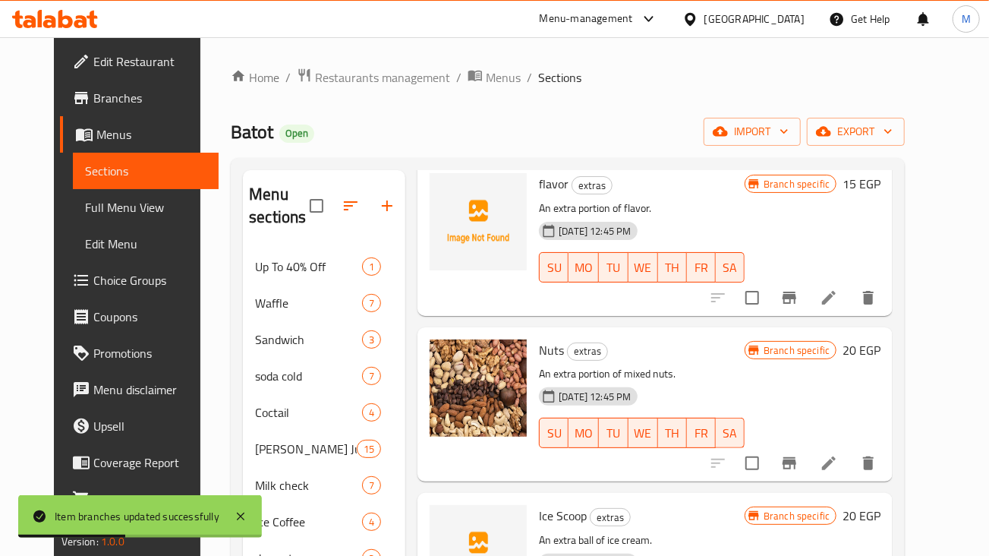
scroll to position [258, 0]
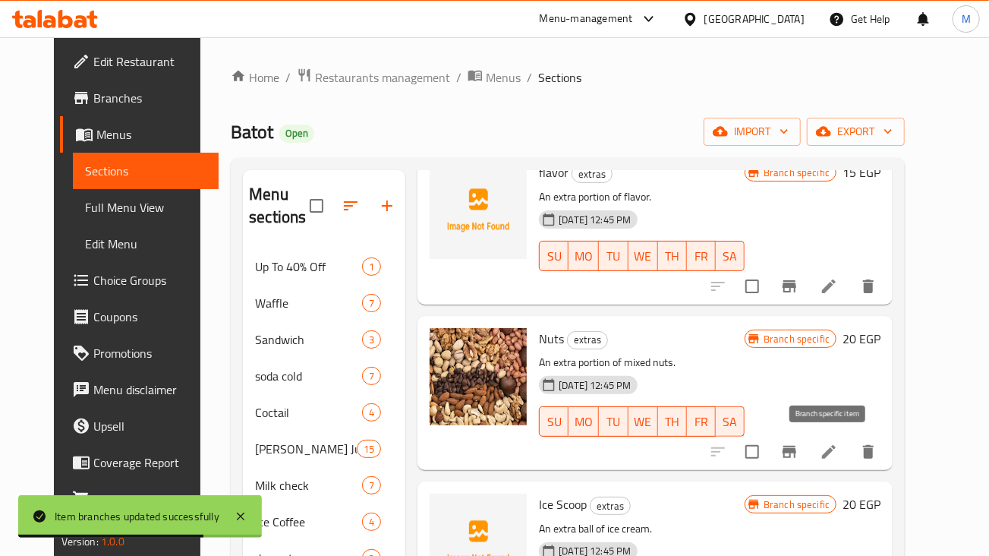
click at [799, 452] on icon "Branch-specific-item" at bounding box center [789, 452] width 18 height 18
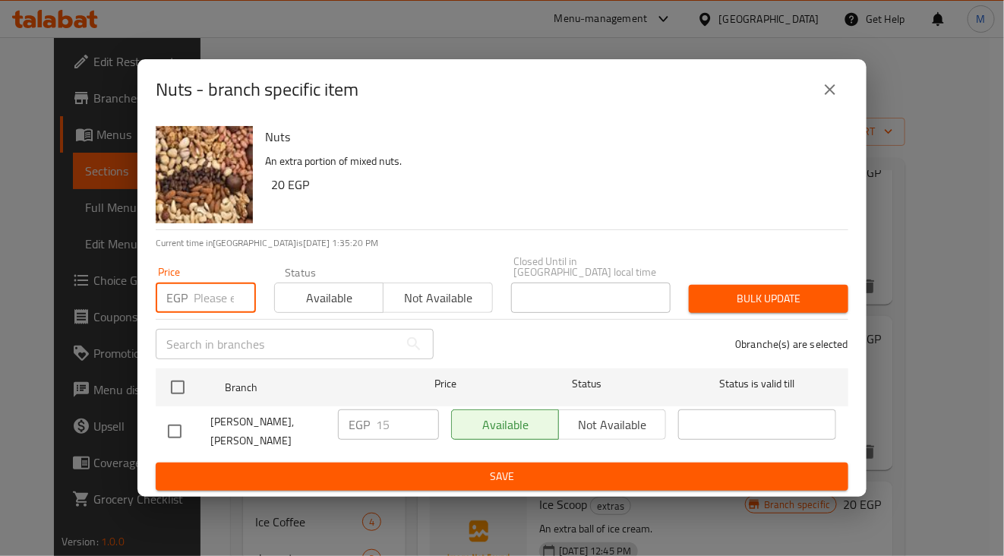
click at [212, 298] on input "number" at bounding box center [225, 297] width 62 height 30
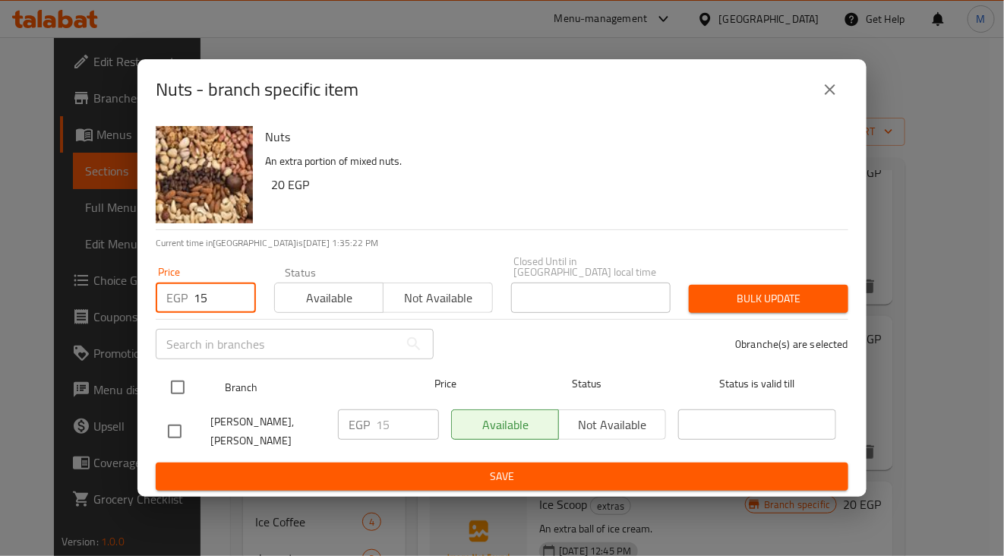
type input "15"
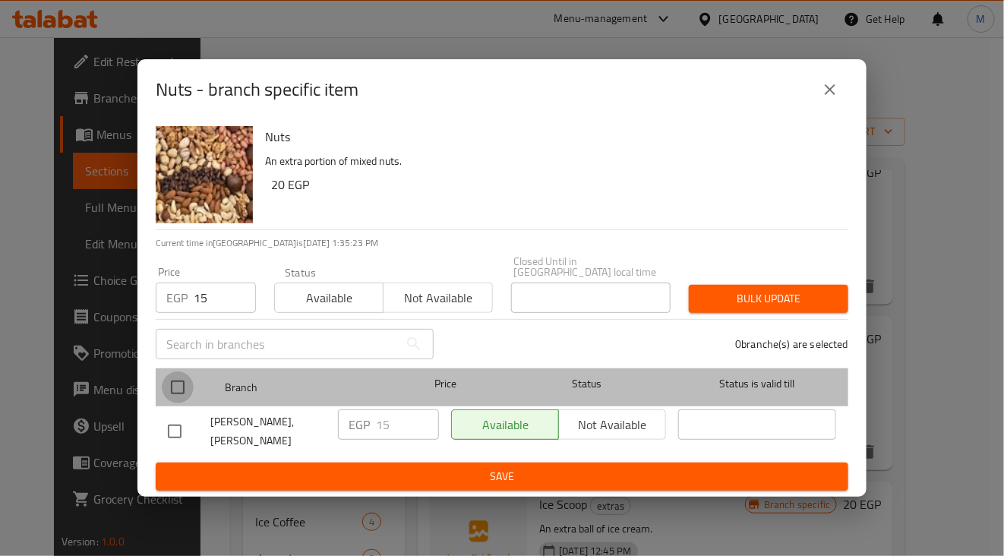
click at [190, 385] on input "checkbox" at bounding box center [178, 387] width 32 height 32
checkbox input "true"
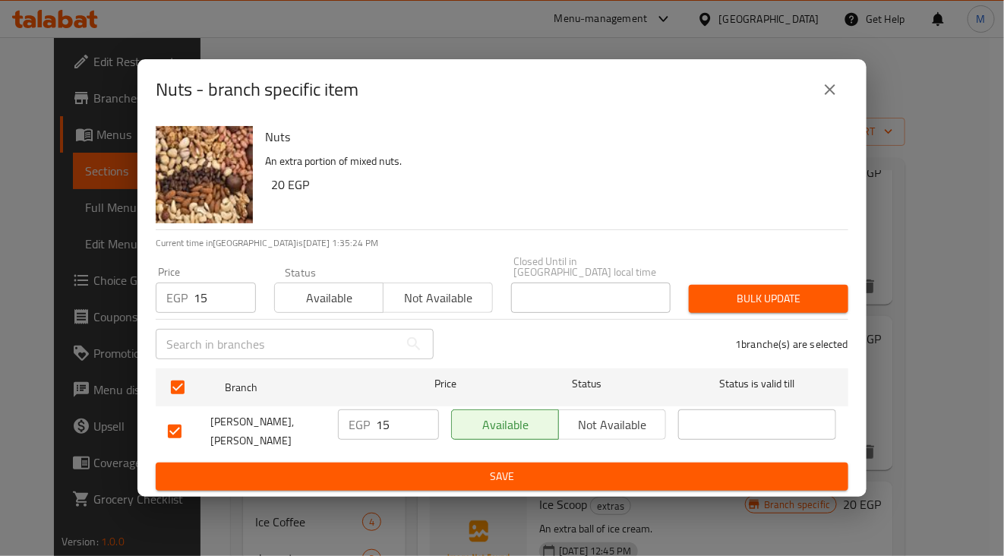
click at [721, 300] on span "Bulk update" at bounding box center [768, 298] width 135 height 19
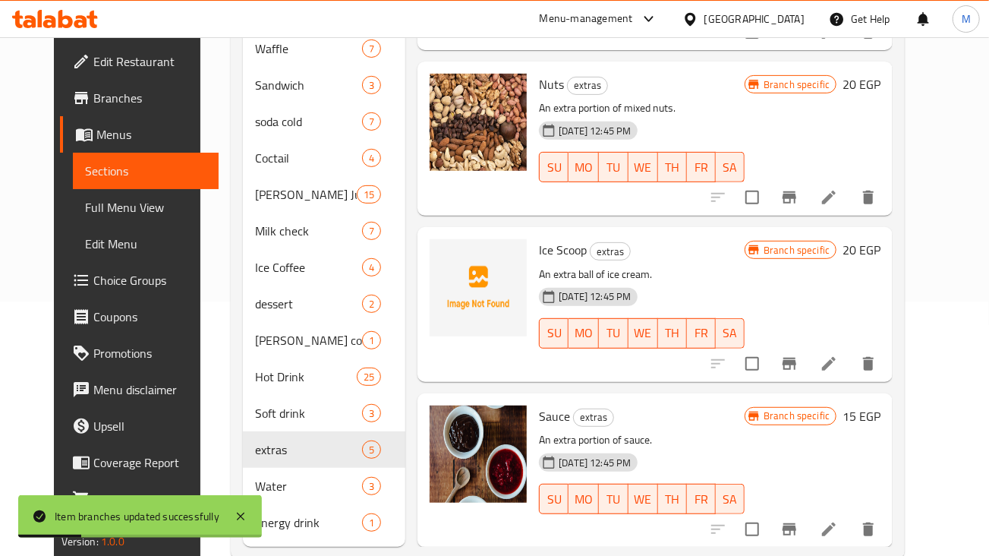
scroll to position [285, 0]
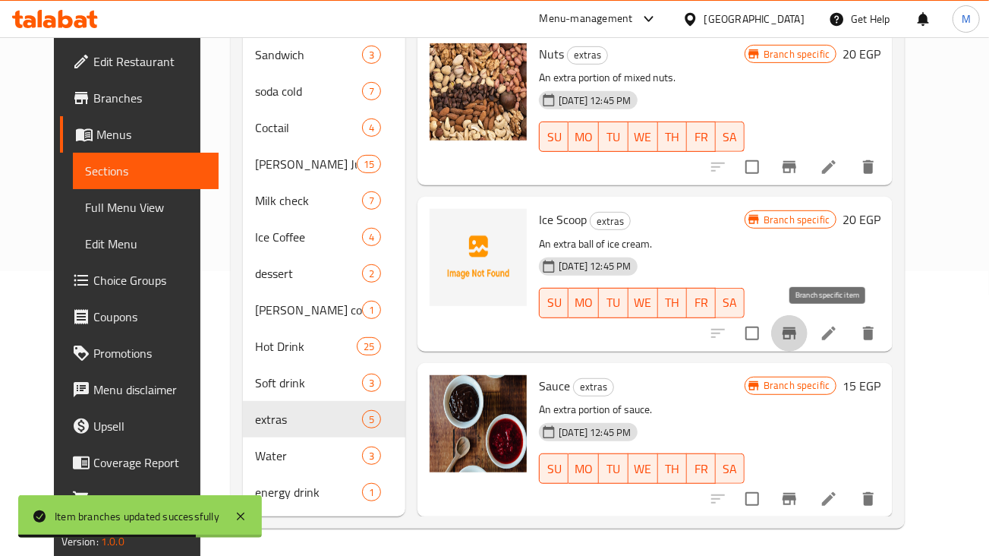
click at [808, 331] on button "Branch-specific-item" at bounding box center [789, 333] width 36 height 36
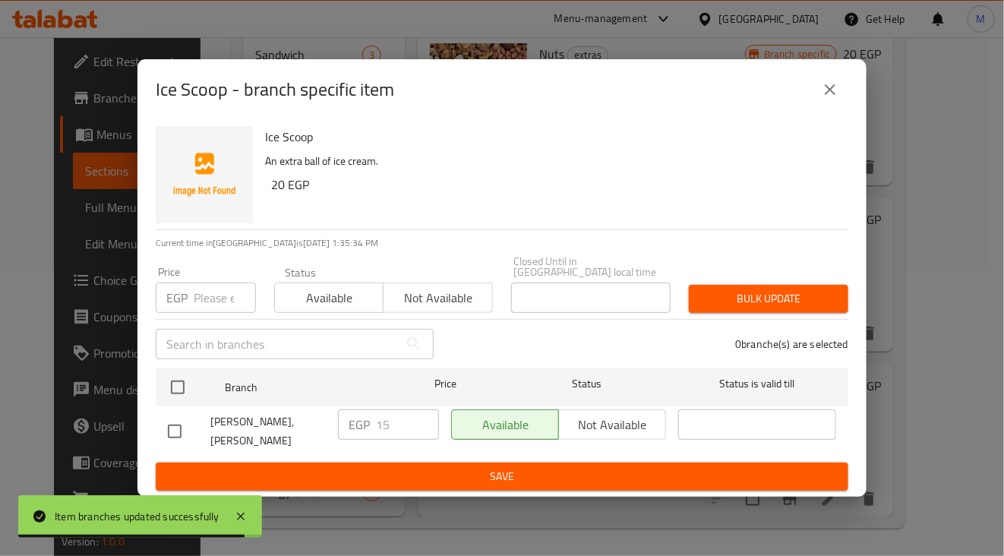
click at [194, 301] on input "number" at bounding box center [225, 297] width 62 height 30
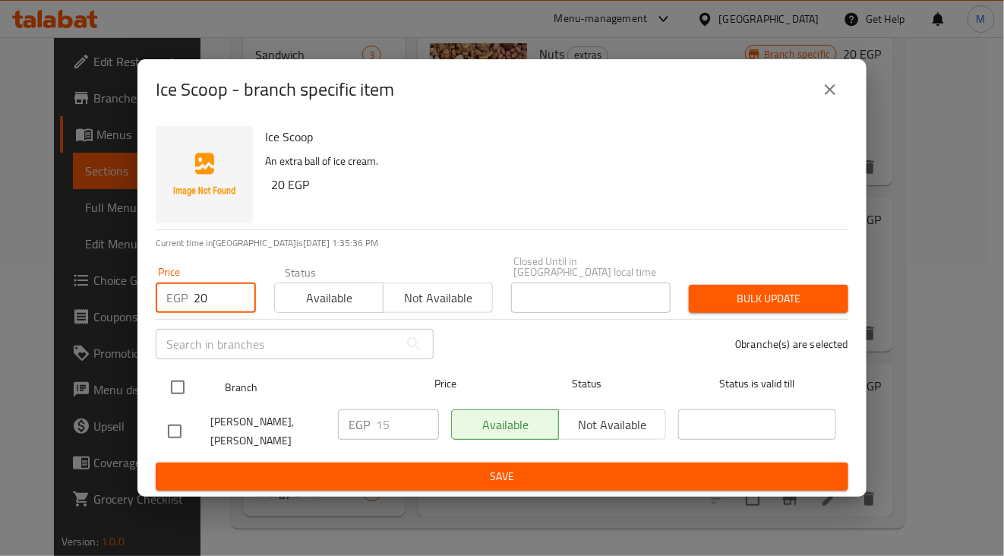
type input "20"
click at [173, 396] on input "checkbox" at bounding box center [178, 387] width 32 height 32
checkbox input "true"
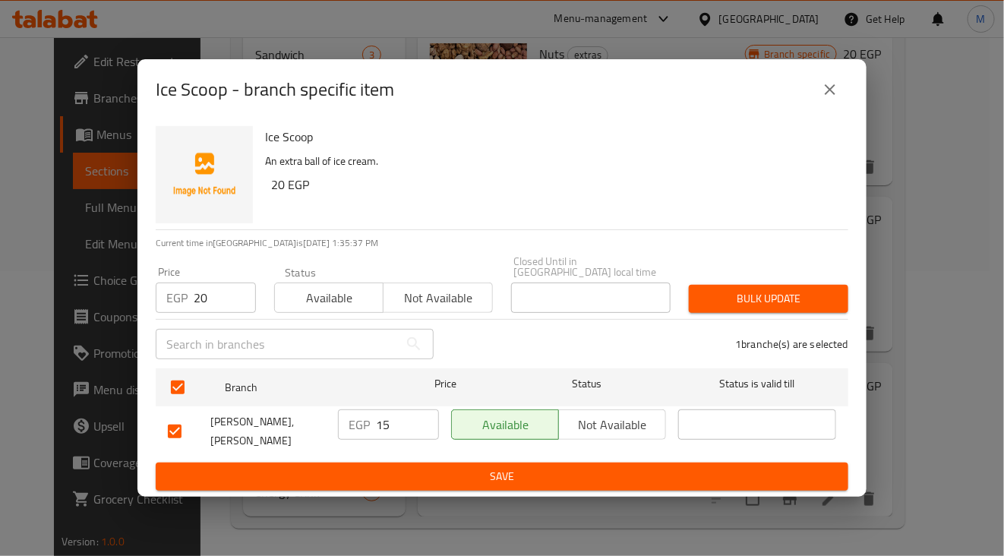
click at [815, 268] on div "Price EGP 20 Price Status Available Not available Closed Until in [GEOGRAPHIC_D…" at bounding box center [502, 284] width 711 height 75
click at [799, 294] on span "Bulk update" at bounding box center [768, 298] width 135 height 19
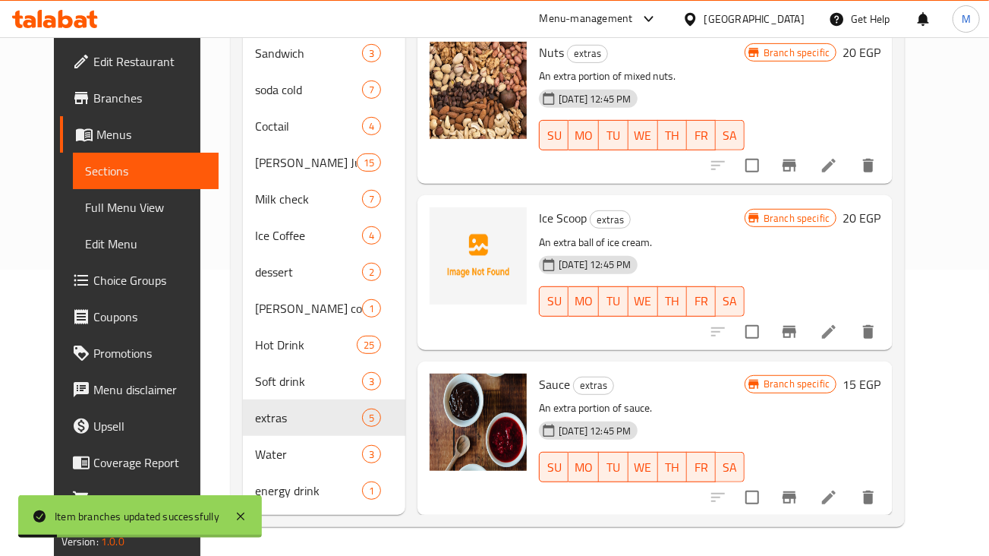
scroll to position [287, 0]
click at [799, 494] on icon "Branch-specific-item" at bounding box center [789, 496] width 18 height 18
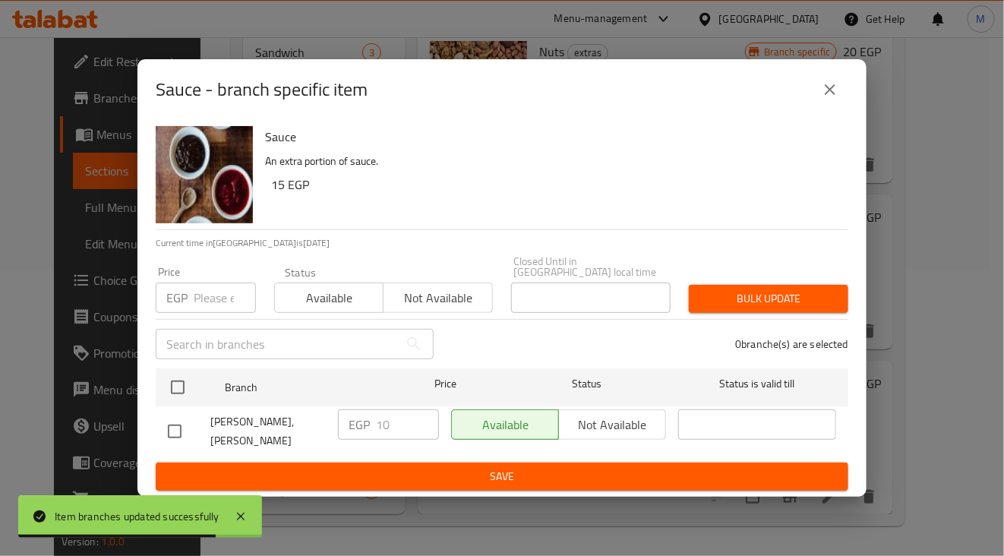
click at [208, 305] on input "number" at bounding box center [225, 297] width 62 height 30
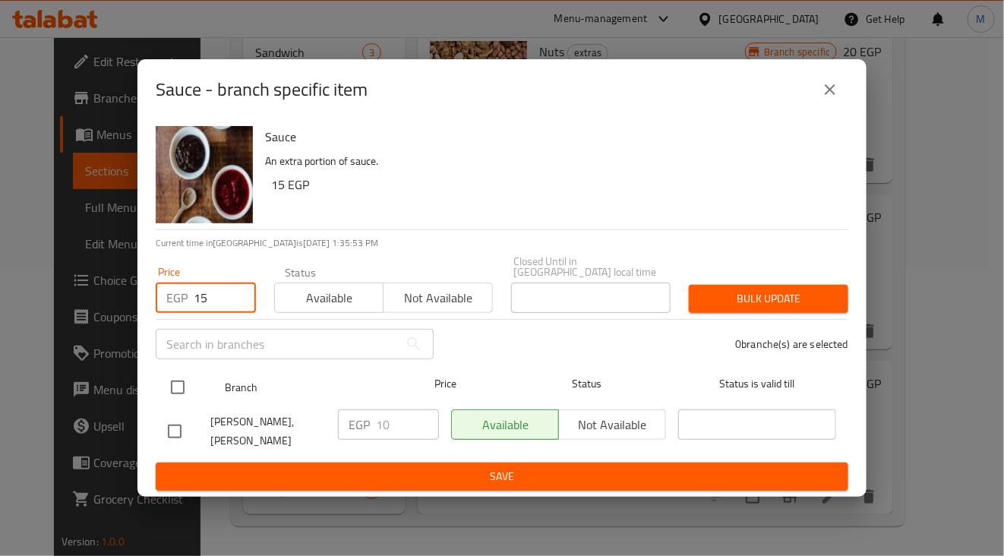
type input "15"
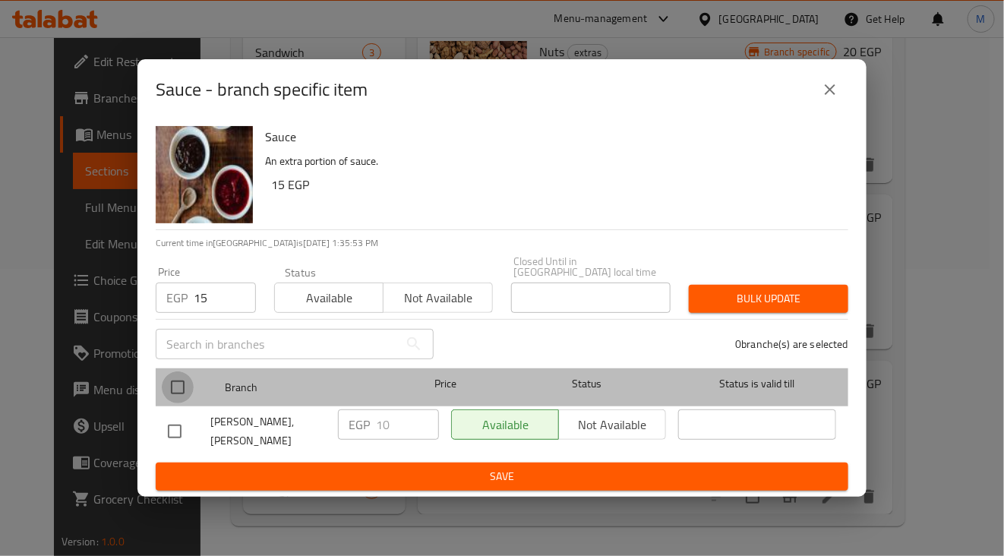
click at [166, 385] on input "checkbox" at bounding box center [178, 387] width 32 height 32
checkbox input "true"
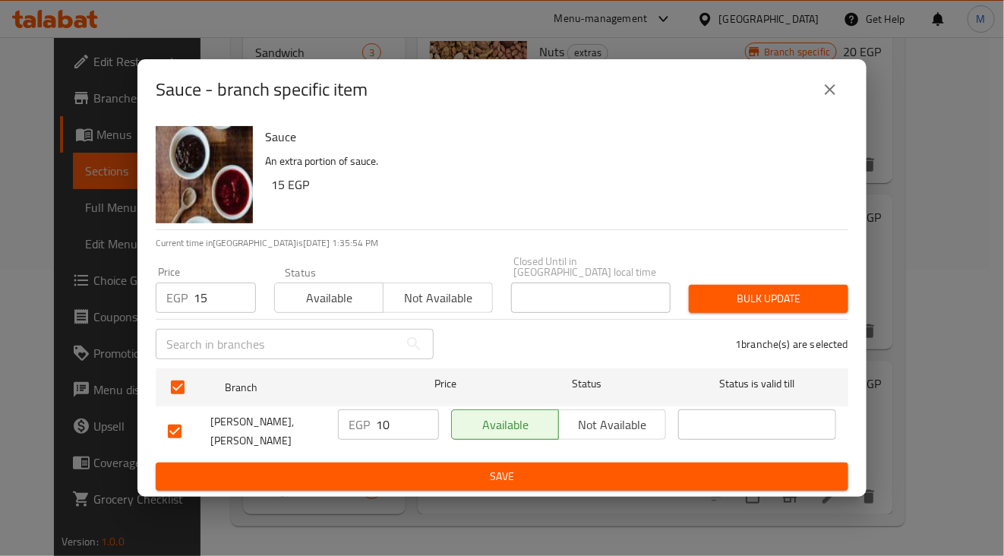
click at [793, 303] on span "Bulk update" at bounding box center [768, 298] width 135 height 19
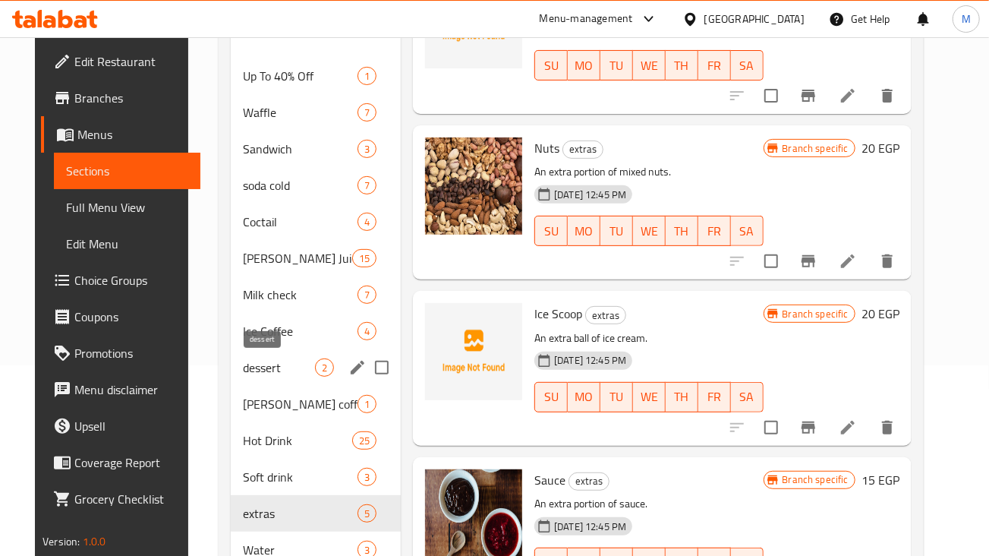
scroll to position [97, 0]
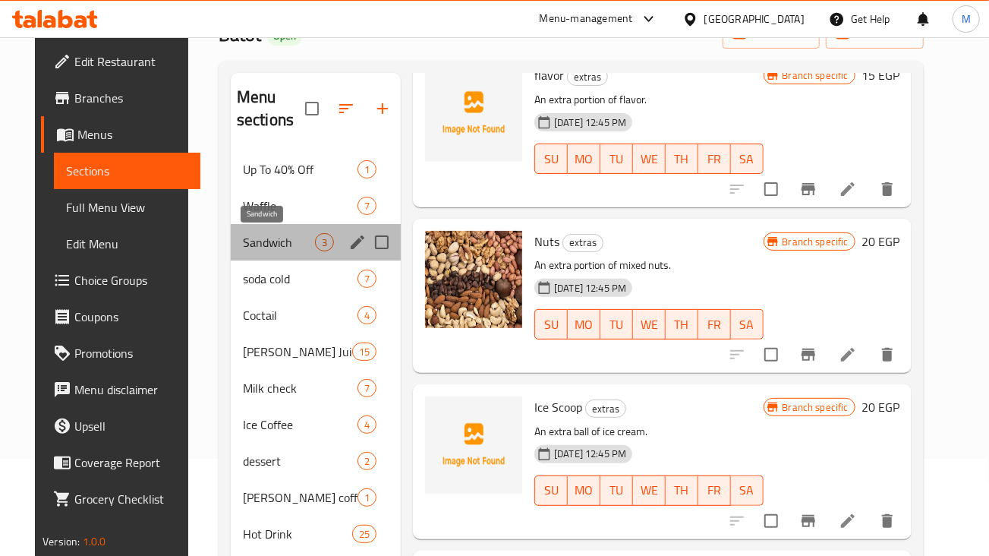
click at [285, 249] on span "Sandwich" at bounding box center [279, 242] width 72 height 18
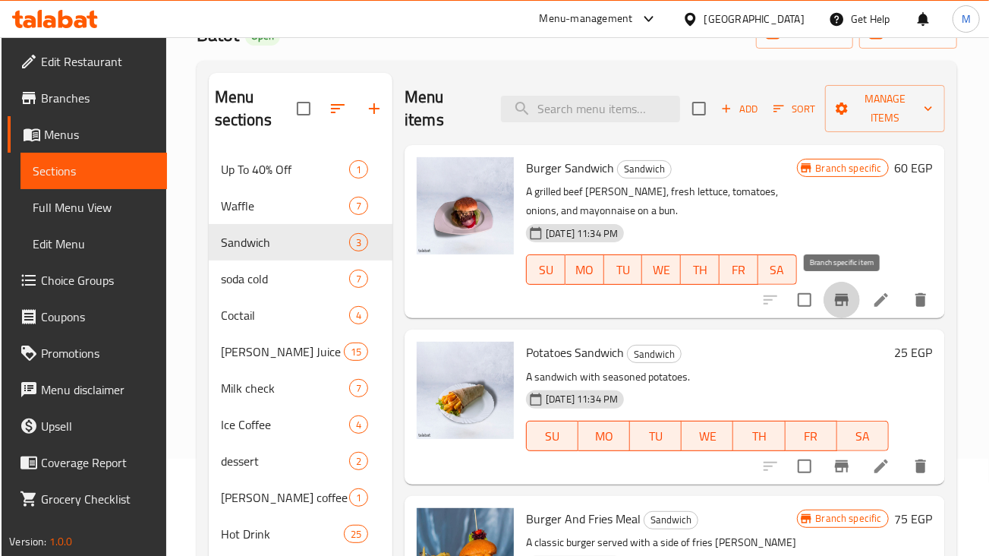
click at [847, 303] on icon "Branch-specific-item" at bounding box center [842, 300] width 18 height 18
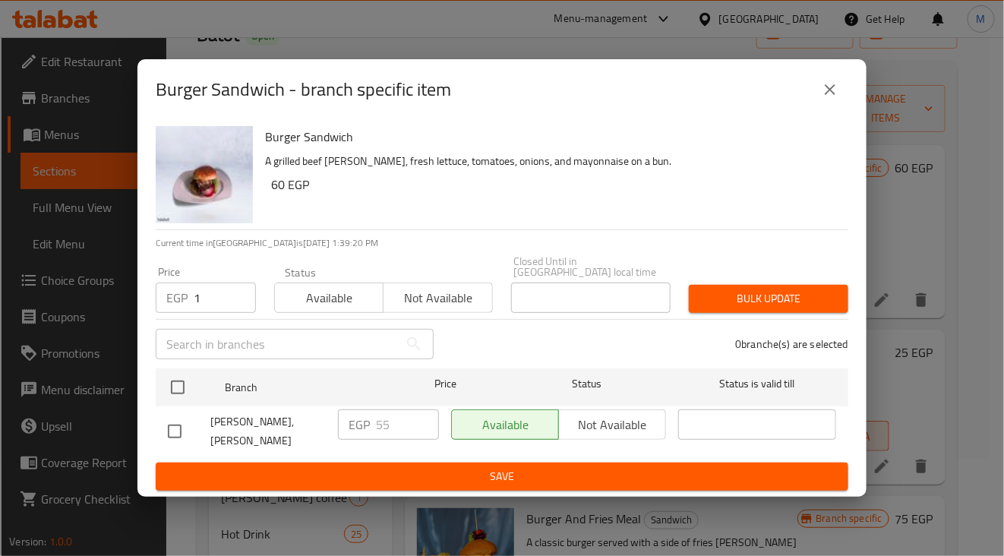
click at [235, 291] on input "1" at bounding box center [225, 297] width 62 height 30
click at [221, 301] on input "1" at bounding box center [225, 297] width 62 height 30
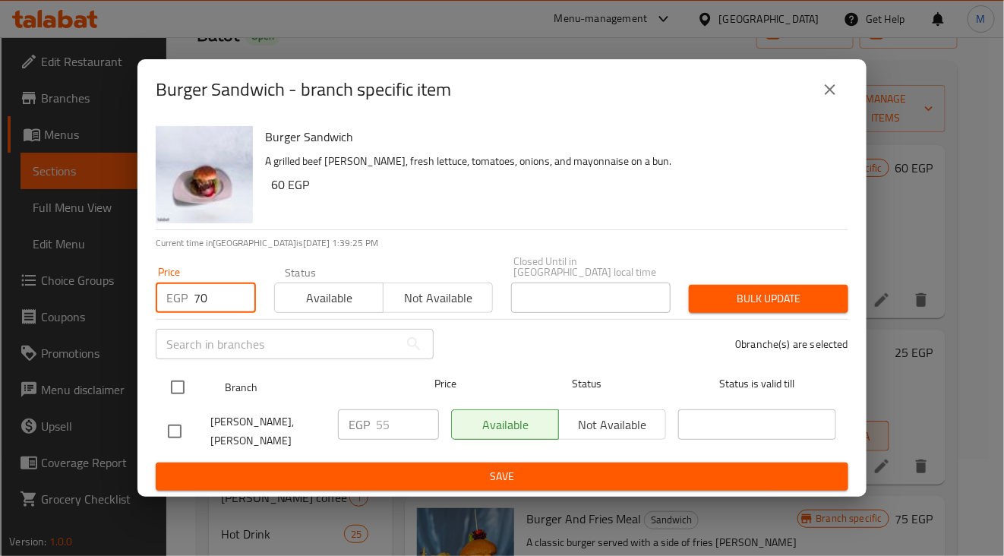
type input "70"
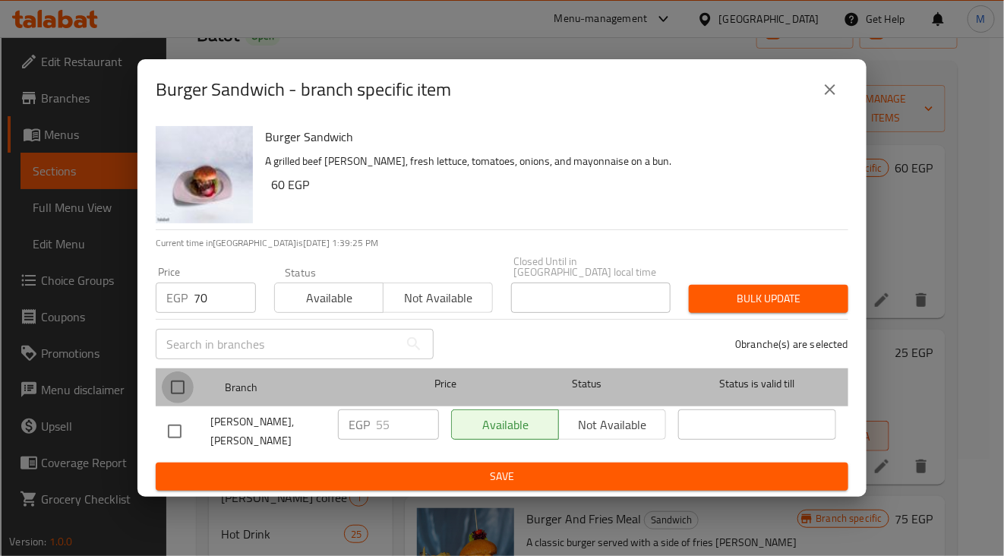
click at [187, 389] on input "checkbox" at bounding box center [178, 387] width 32 height 32
checkbox input "true"
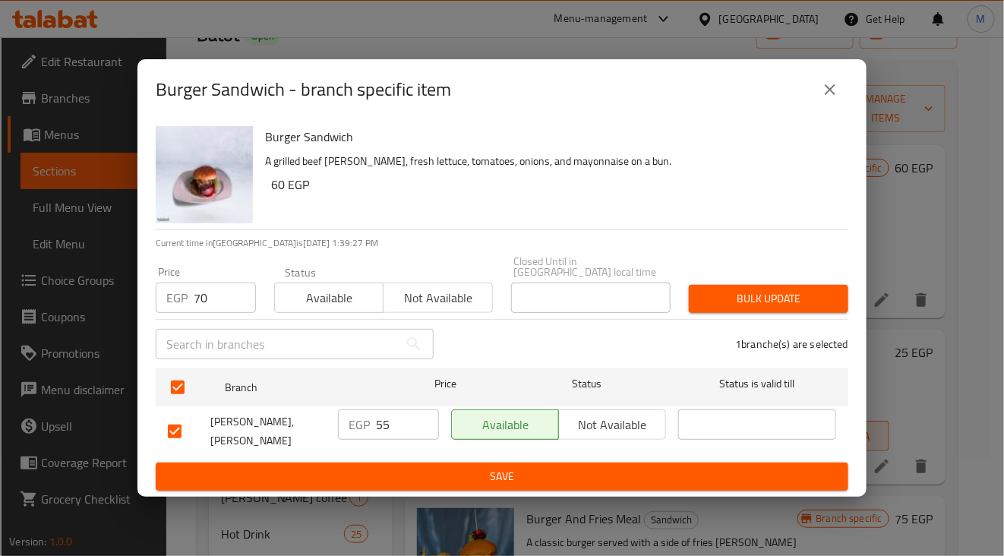
click at [812, 298] on span "Bulk update" at bounding box center [768, 298] width 135 height 19
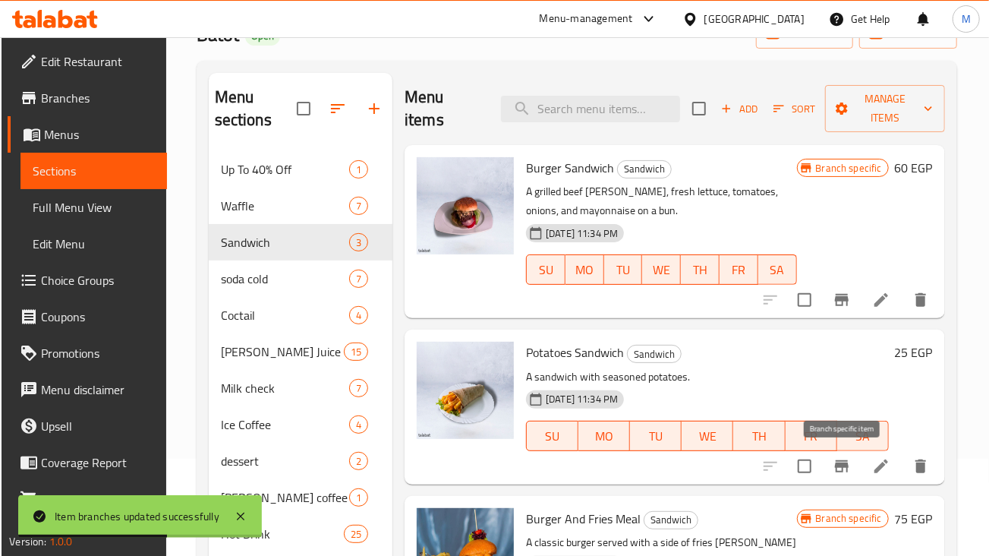
click at [830, 460] on button "Branch-specific-item" at bounding box center [842, 466] width 36 height 36
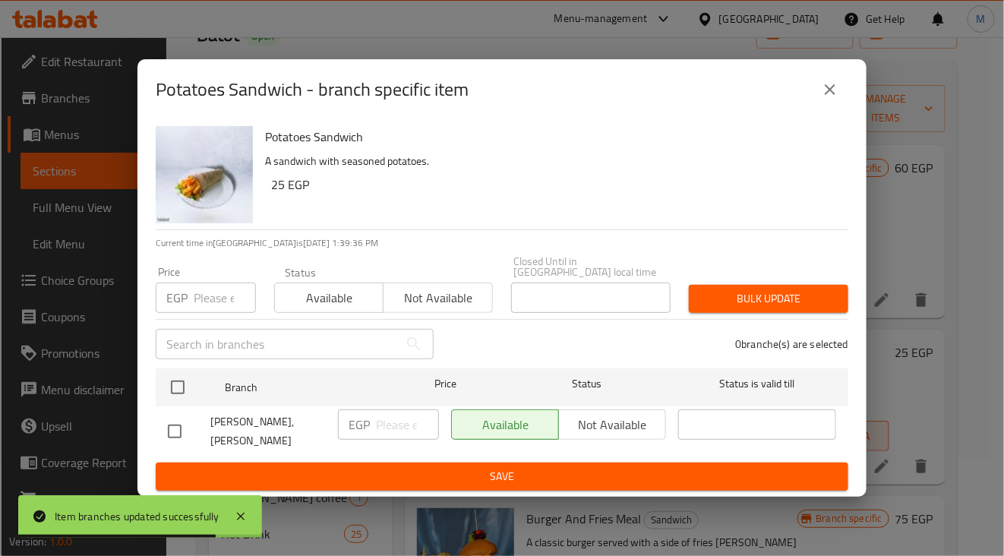
click at [192, 300] on div "EGP Price" at bounding box center [206, 297] width 100 height 30
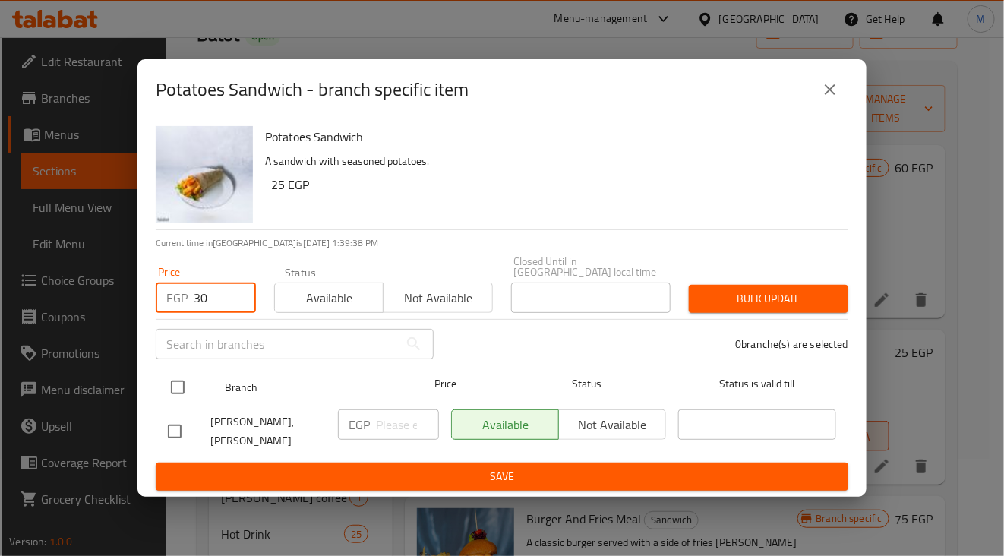
type input "30"
click at [178, 389] on input "checkbox" at bounding box center [178, 387] width 32 height 32
checkbox input "true"
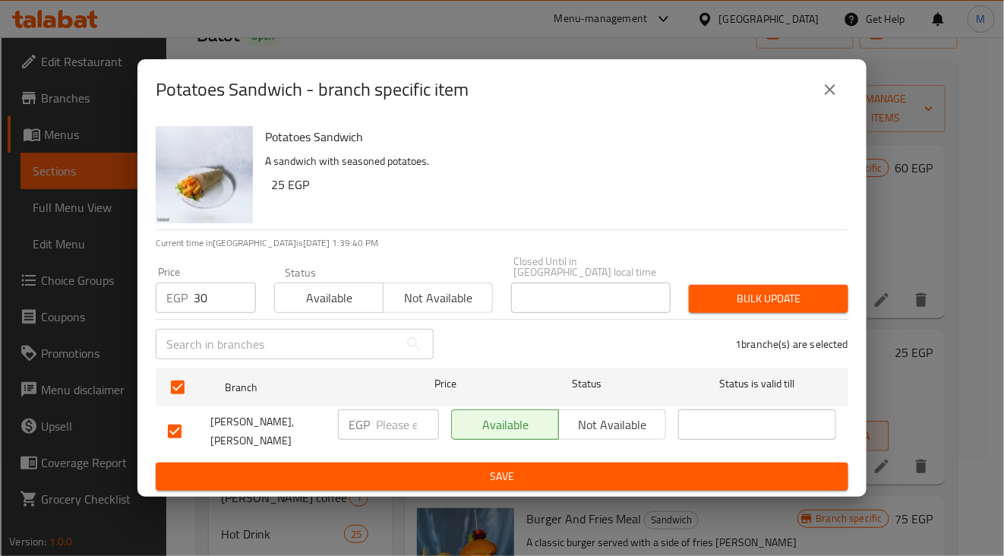
click at [735, 289] on button "Bulk update" at bounding box center [768, 299] width 159 height 28
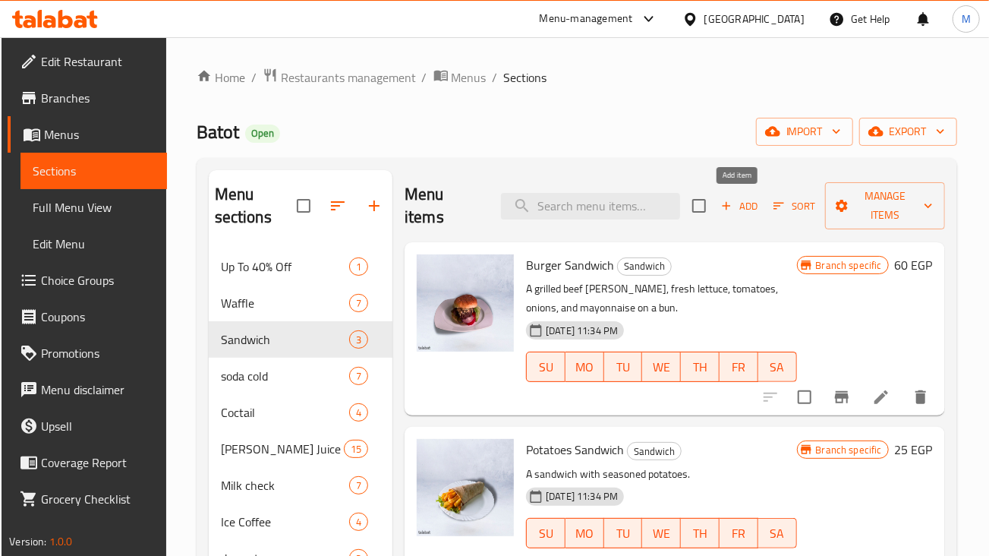
click at [721, 195] on button "Add" at bounding box center [739, 206] width 49 height 24
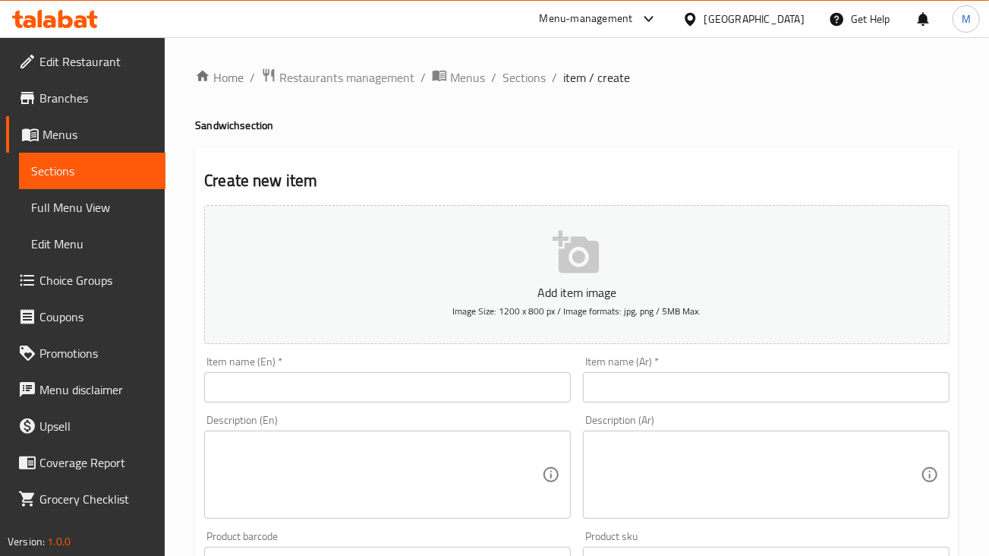
click at [703, 389] on input "text" at bounding box center [766, 387] width 367 height 30
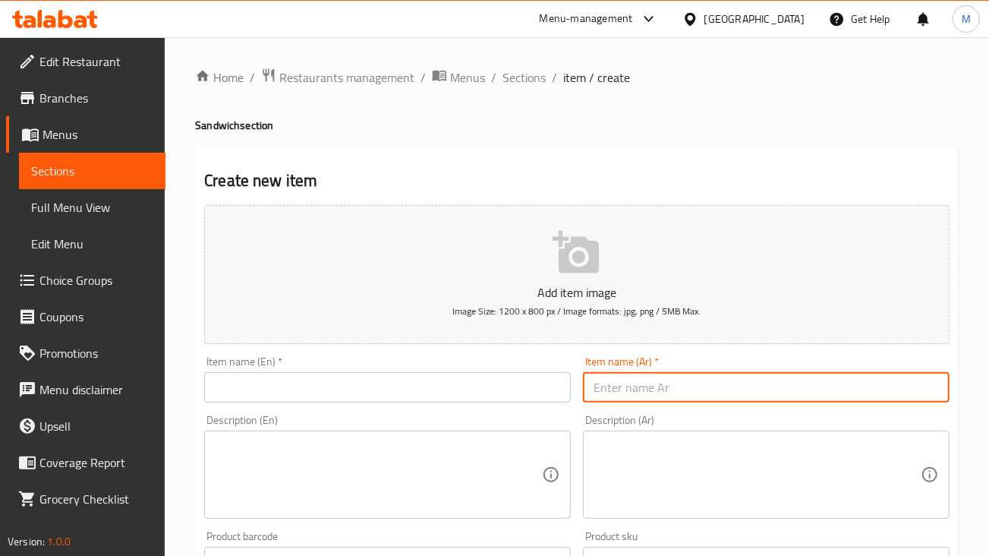
click at [703, 389] on input "text" at bounding box center [766, 387] width 367 height 30
type input "s"
click at [703, 389] on input "ساندوتش سجق مشوي" at bounding box center [766, 387] width 367 height 30
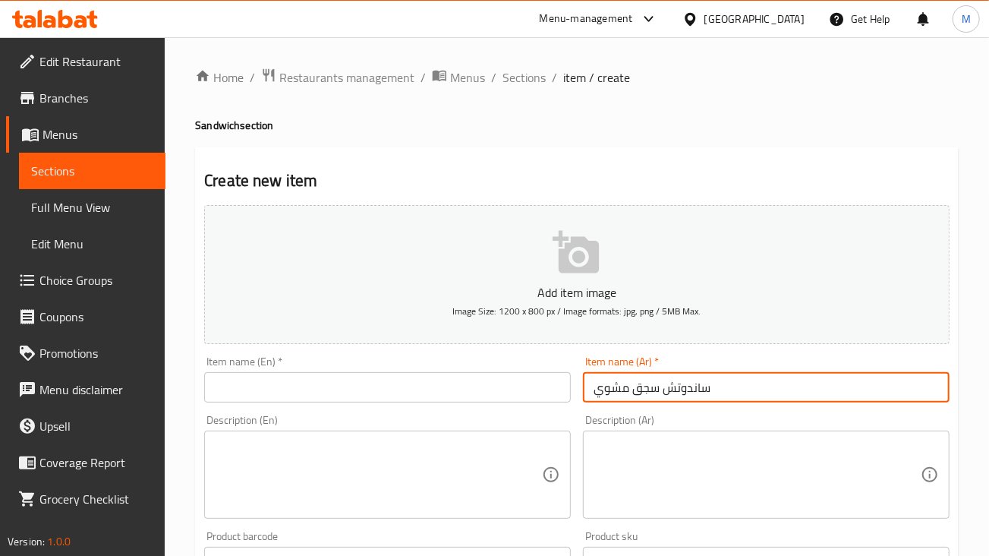
type input "ساندوتش سجق مشوي"
click at [475, 389] on input "text" at bounding box center [387, 387] width 367 height 30
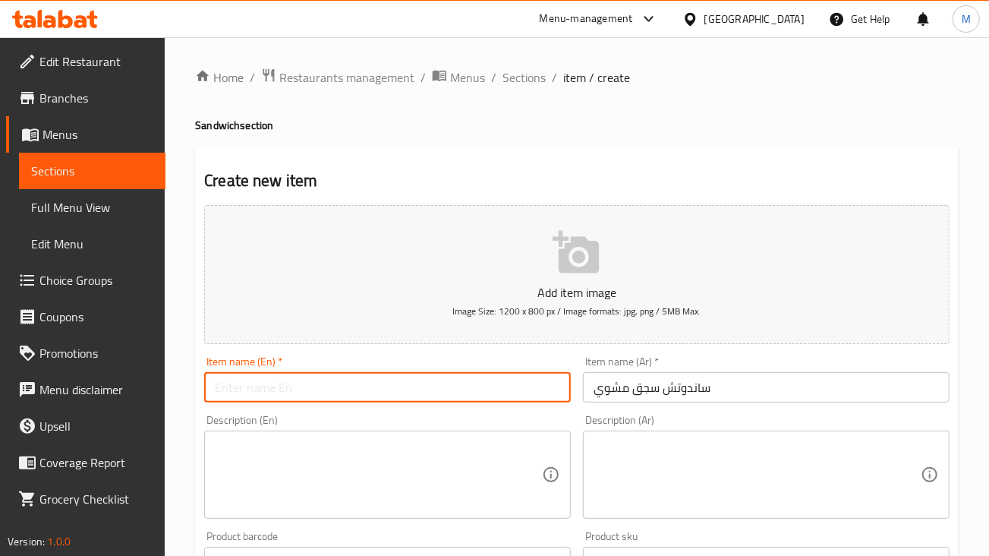
paste input "Grilled sausage sandwich"
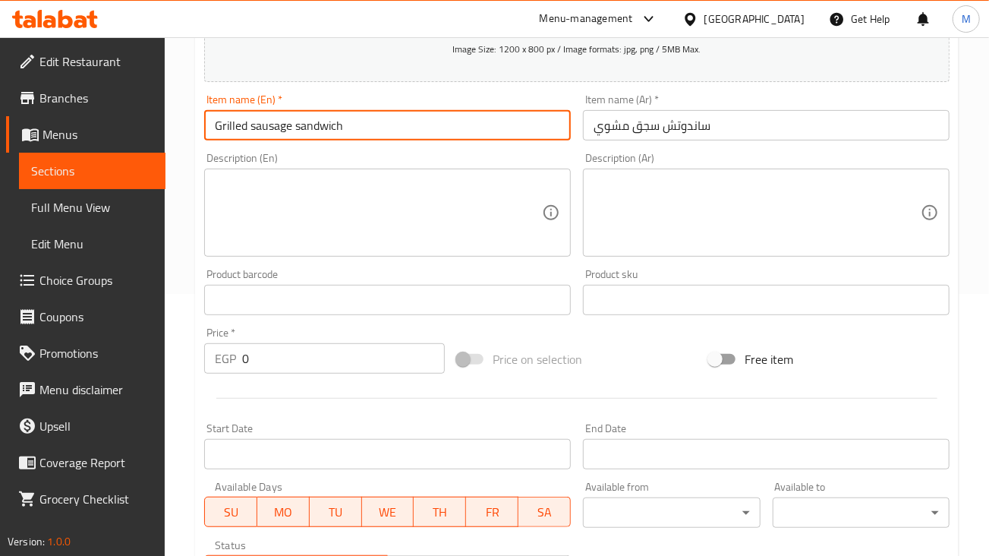
scroll to position [516, 0]
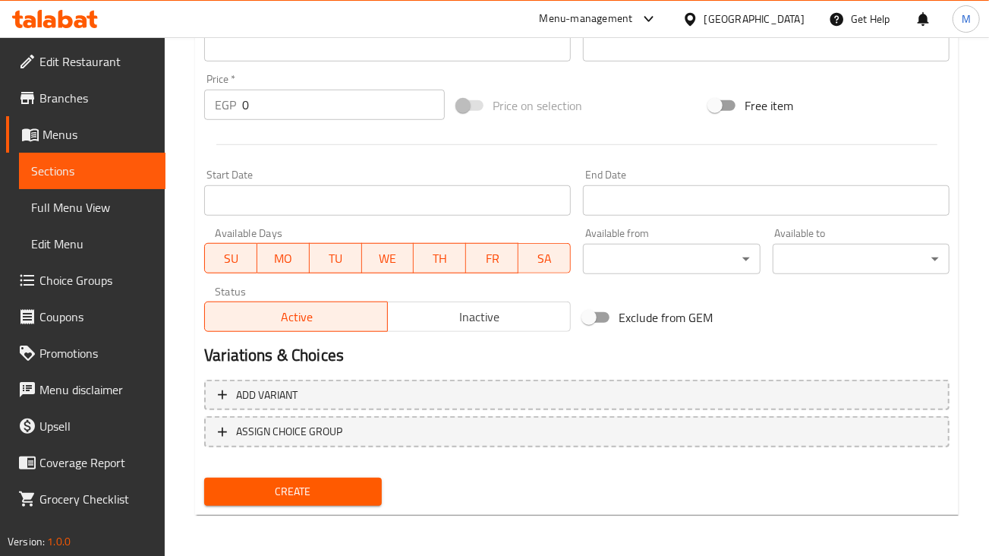
type input "Grilled sausage sandwich"
click at [296, 112] on input "0" at bounding box center [343, 105] width 203 height 30
type input "50"
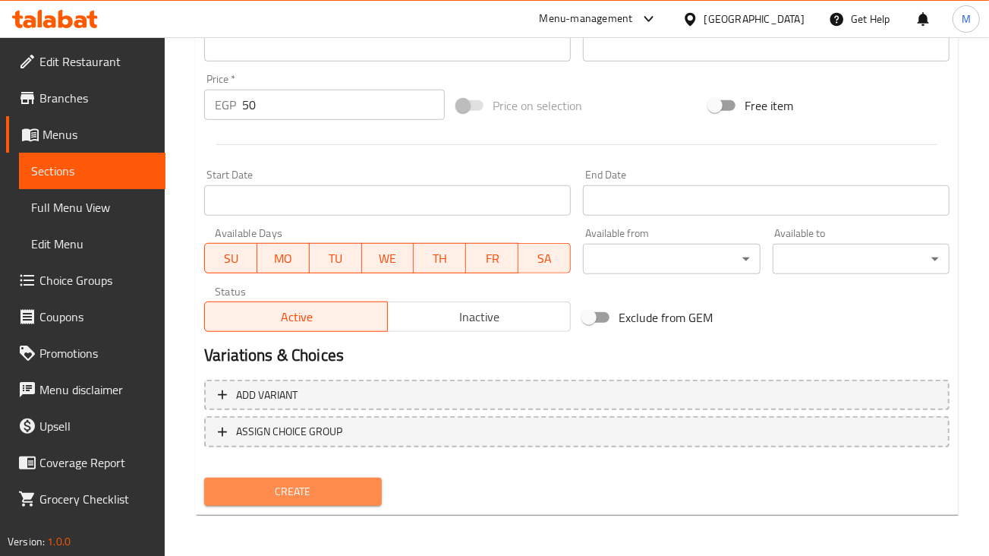
click at [319, 482] on span "Create" at bounding box center [292, 491] width 153 height 19
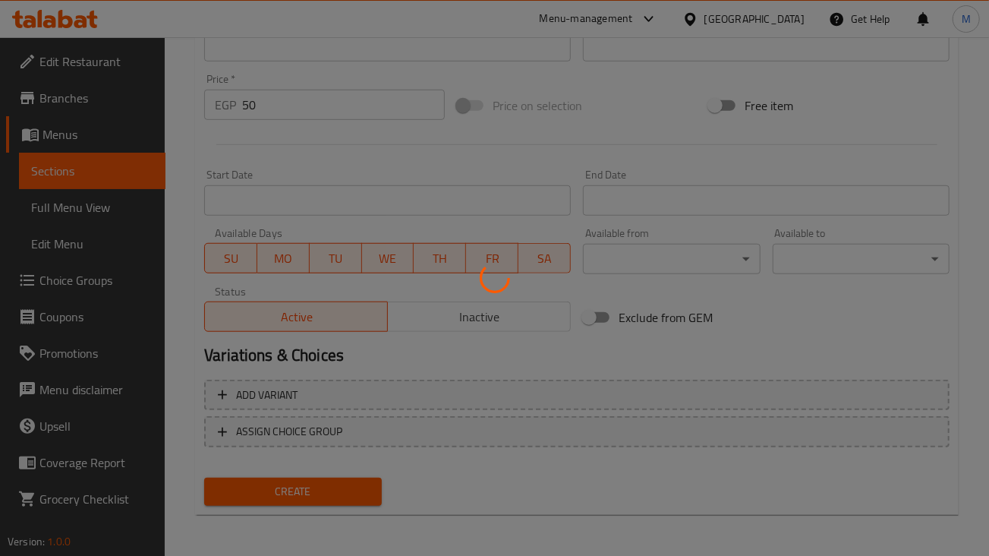
type input "0"
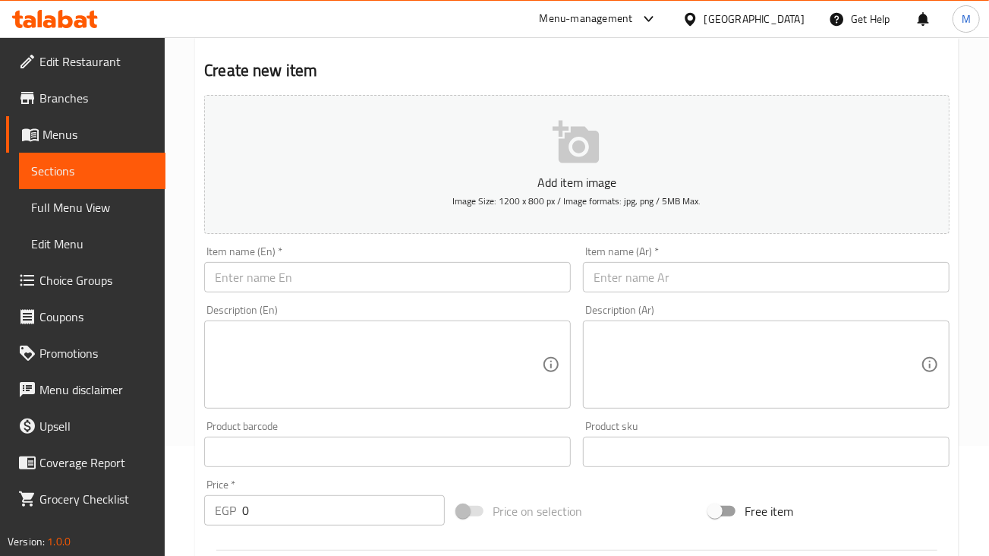
scroll to position [0, 0]
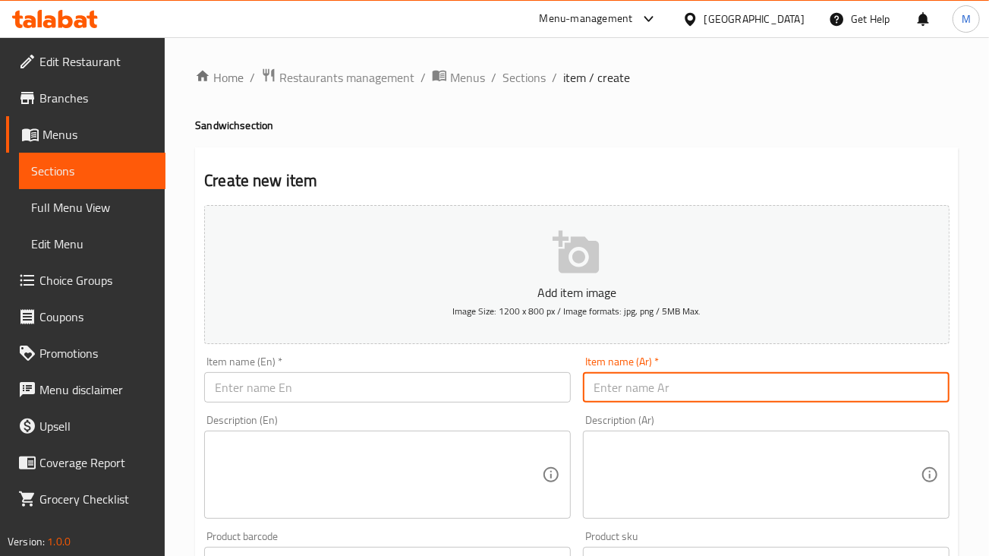
click at [888, 386] on input "text" at bounding box center [766, 387] width 367 height 30
click at [888, 386] on input "وجبة بطوط" at bounding box center [766, 387] width 367 height 30
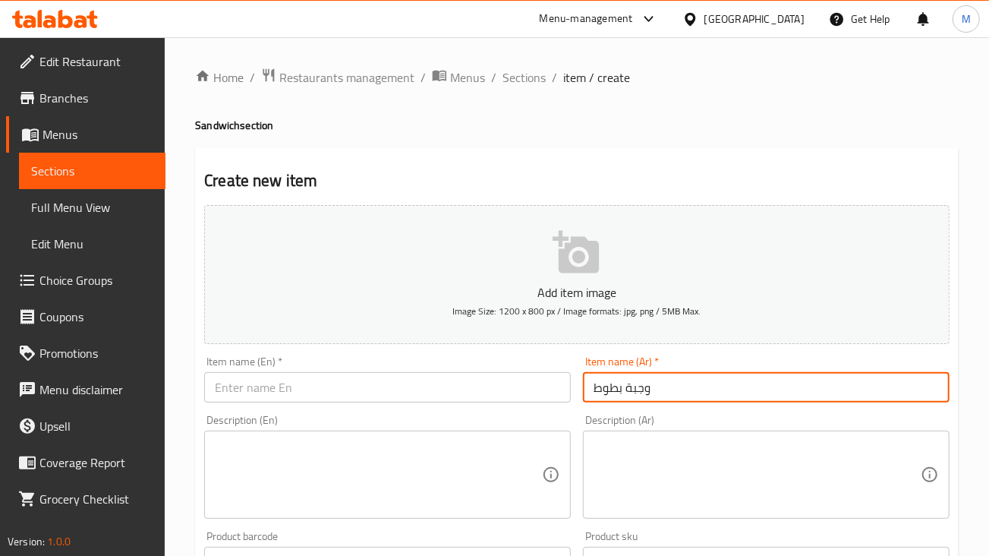
click at [888, 386] on input "وجبة بطوط" at bounding box center [766, 387] width 367 height 30
type input "وجبة بطوط"
click at [435, 384] on input "text" at bounding box center [387, 387] width 367 height 30
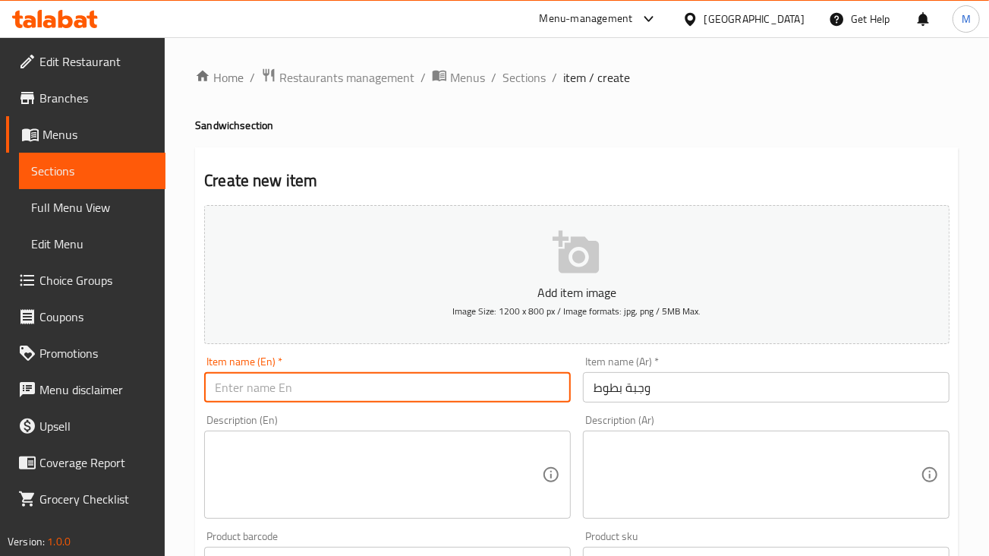
paste input "Duck meal"
click at [225, 390] on input "Duck meal" at bounding box center [387, 387] width 367 height 30
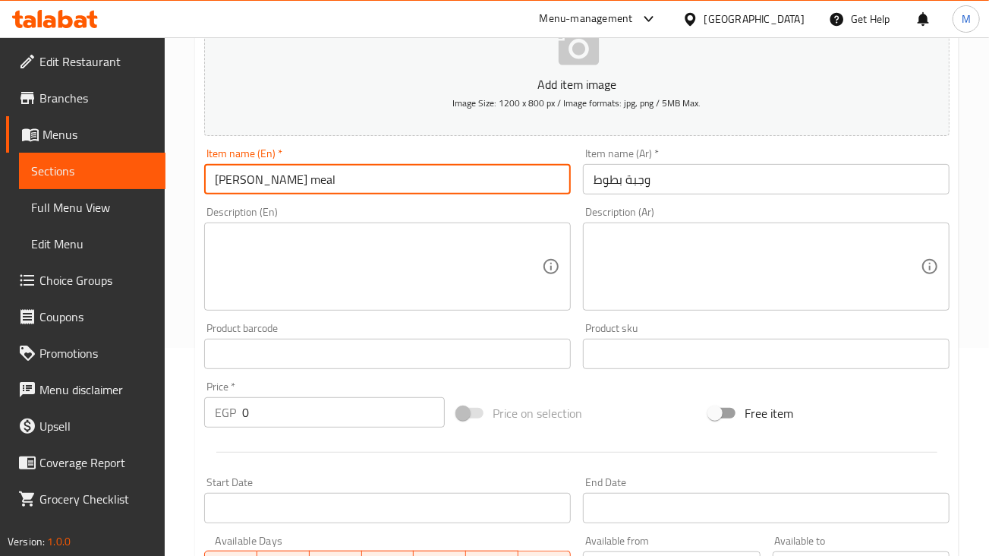
scroll to position [421, 0]
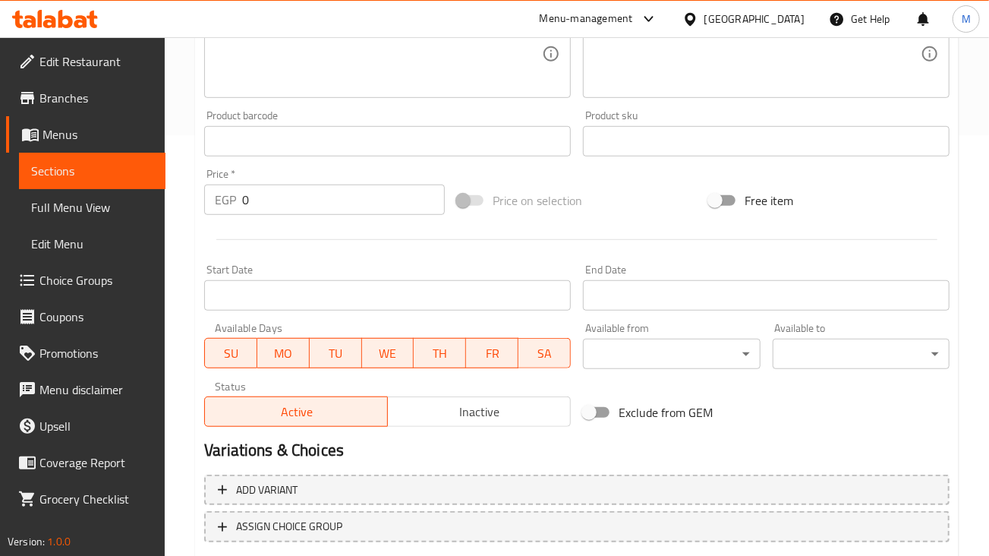
type input "[PERSON_NAME] meal"
click at [364, 200] on input "0" at bounding box center [343, 199] width 203 height 30
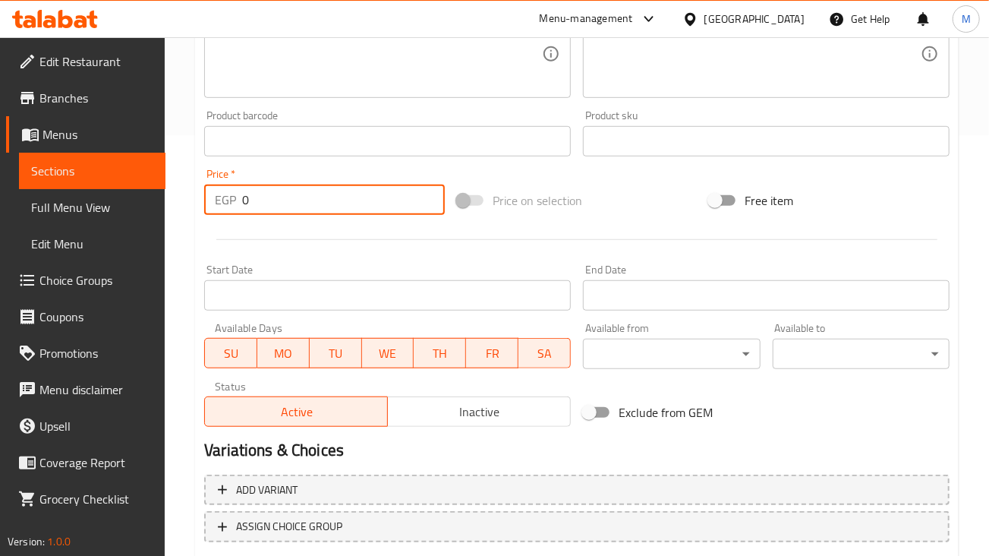
click at [364, 200] on input "0" at bounding box center [343, 199] width 203 height 30
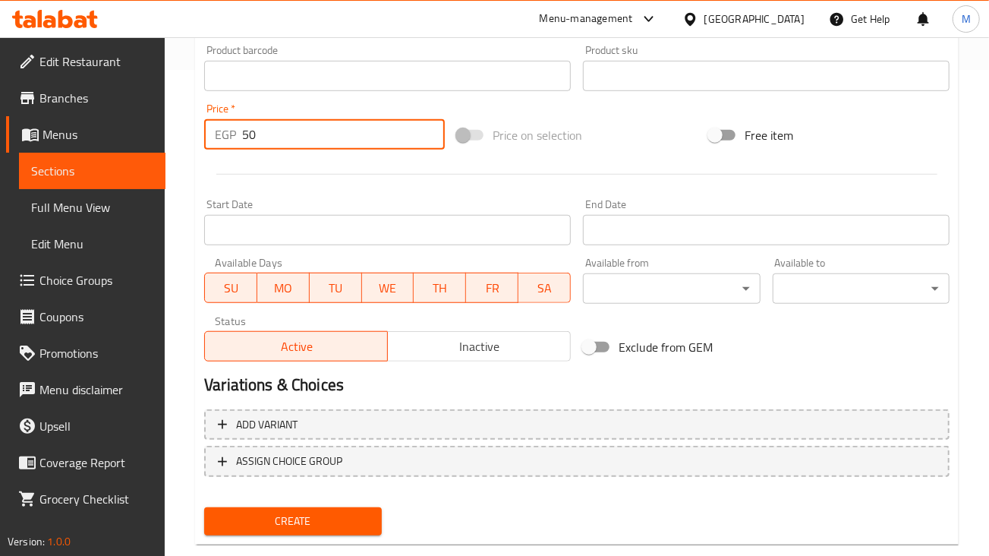
scroll to position [516, 0]
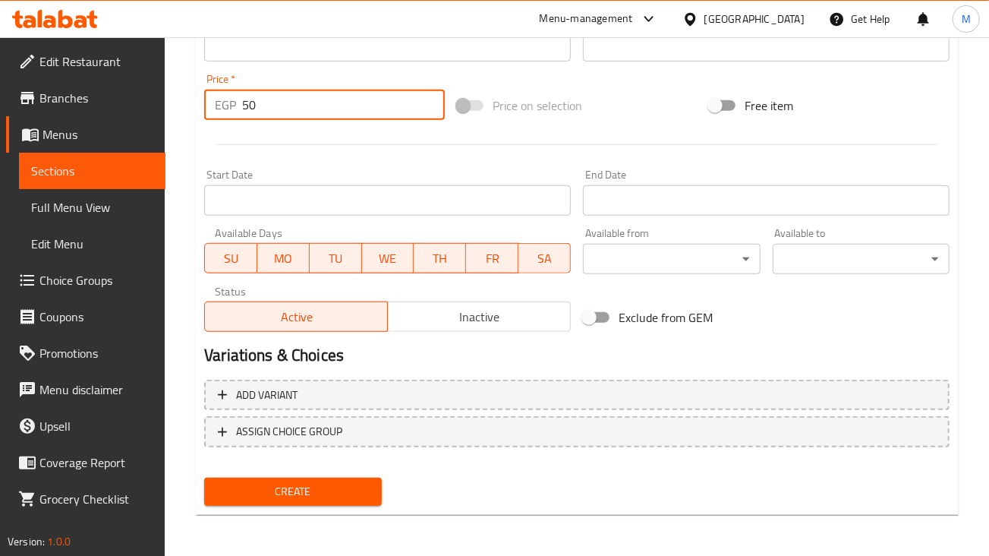
click at [263, 99] on input "50" at bounding box center [343, 105] width 203 height 30
type input "110"
click at [289, 496] on span "Create" at bounding box center [292, 491] width 153 height 19
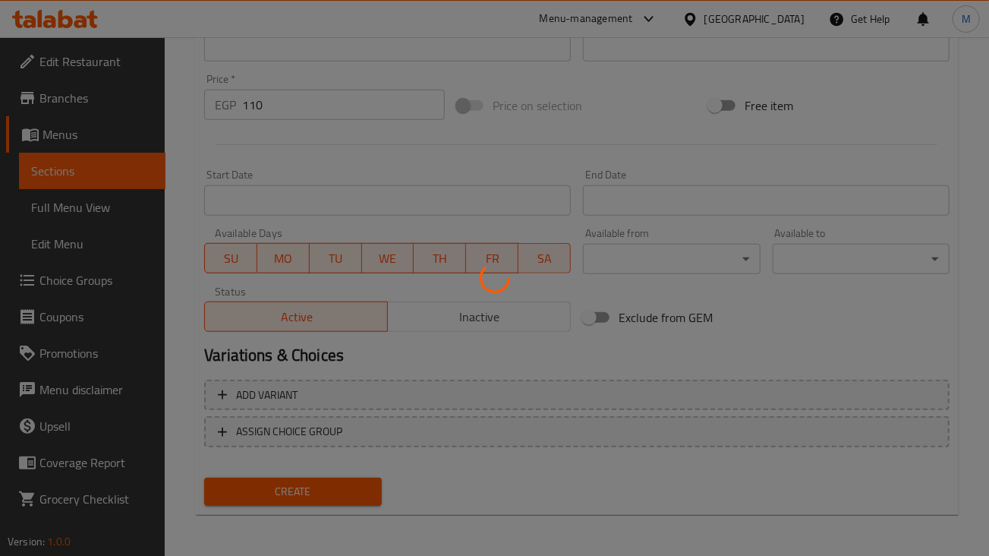
type input "0"
